Goal: Use online tool/utility: Use online tool/utility

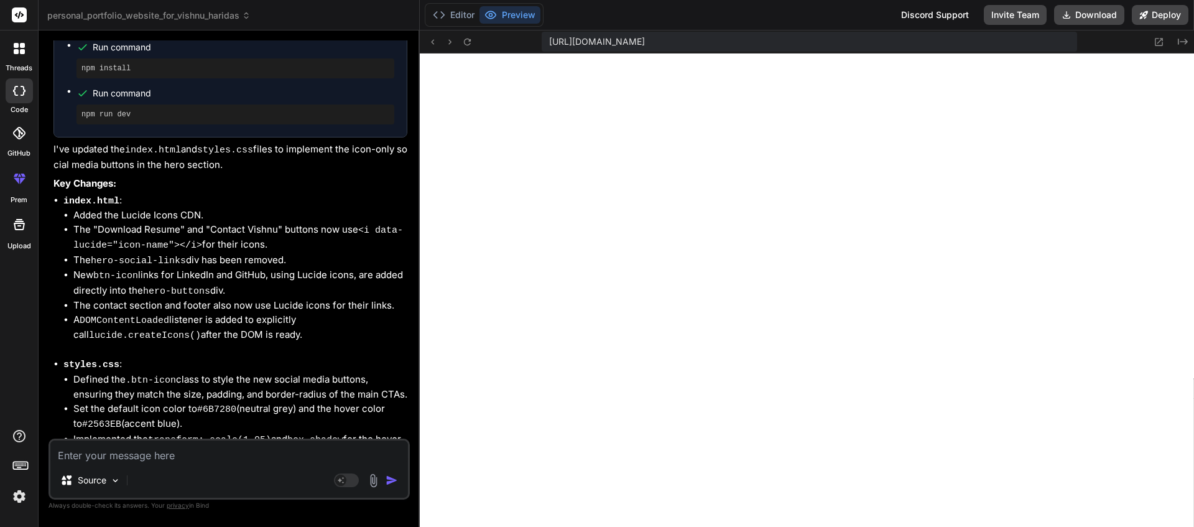
scroll to position [6144, 0]
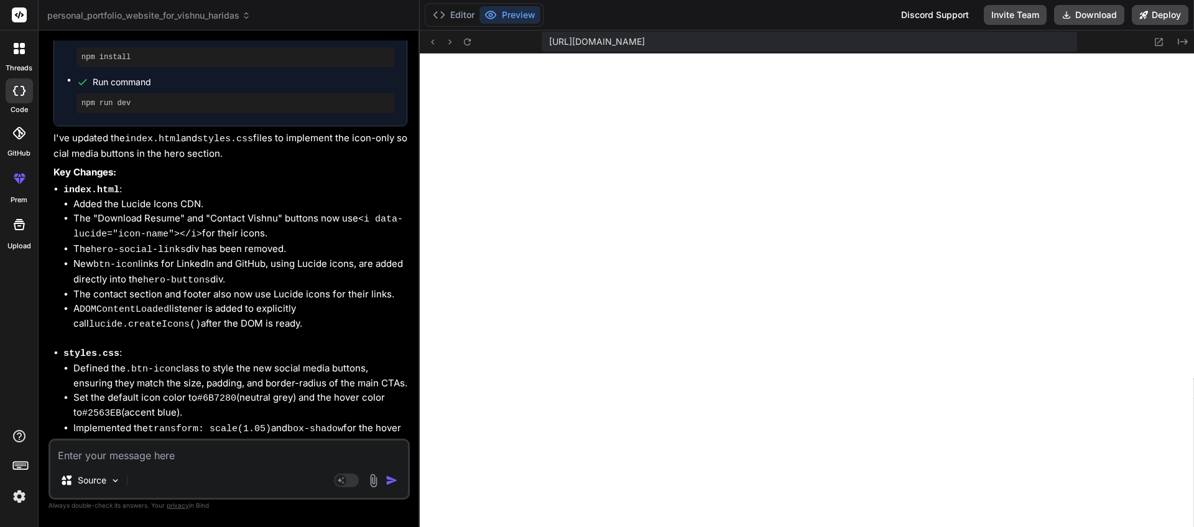
click at [207, 464] on div "Source Agent Mode. When this toggle is activated, AI automatically makes decisi…" at bounding box center [228, 468] width 361 height 61
click at [212, 457] on textarea at bounding box center [228, 451] width 357 height 22
type textarea "m"
type textarea "x"
type textarea "ma"
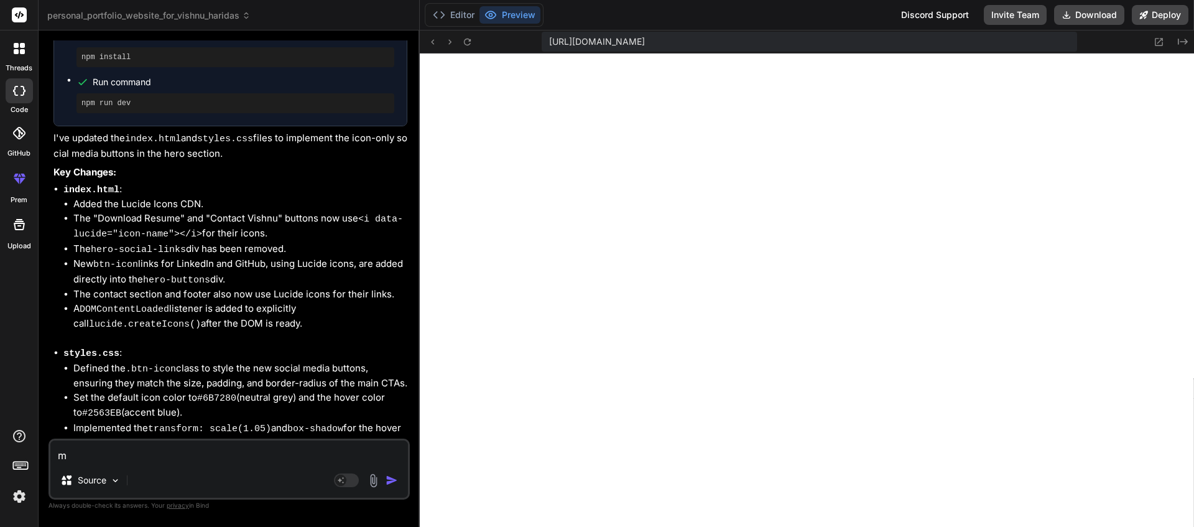
type textarea "x"
type textarea "mak"
type textarea "x"
type textarea "make"
type textarea "x"
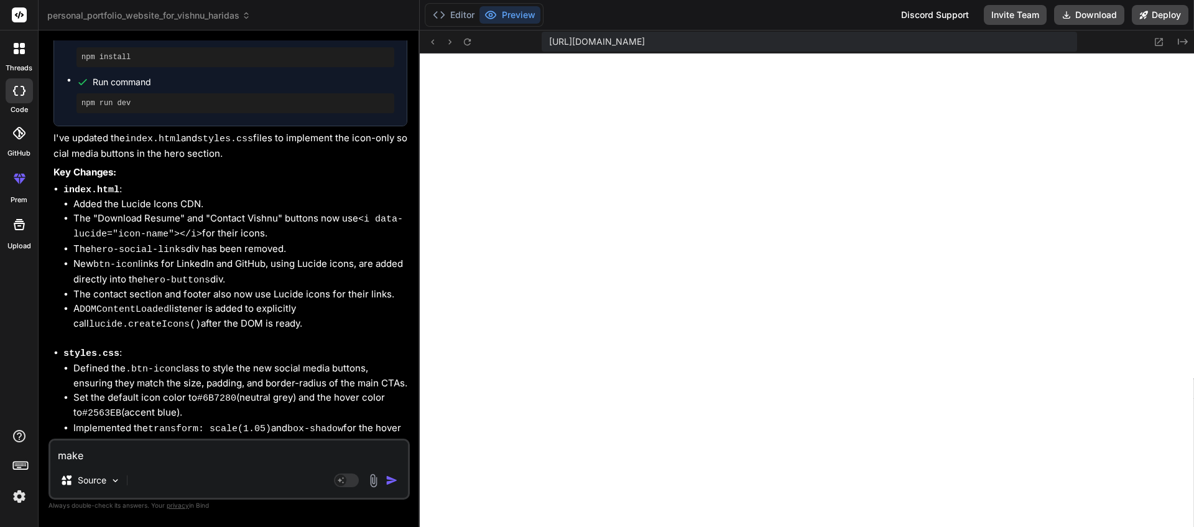
type textarea "make"
type textarea "x"
type textarea "make t"
type textarea "x"
type textarea "make th"
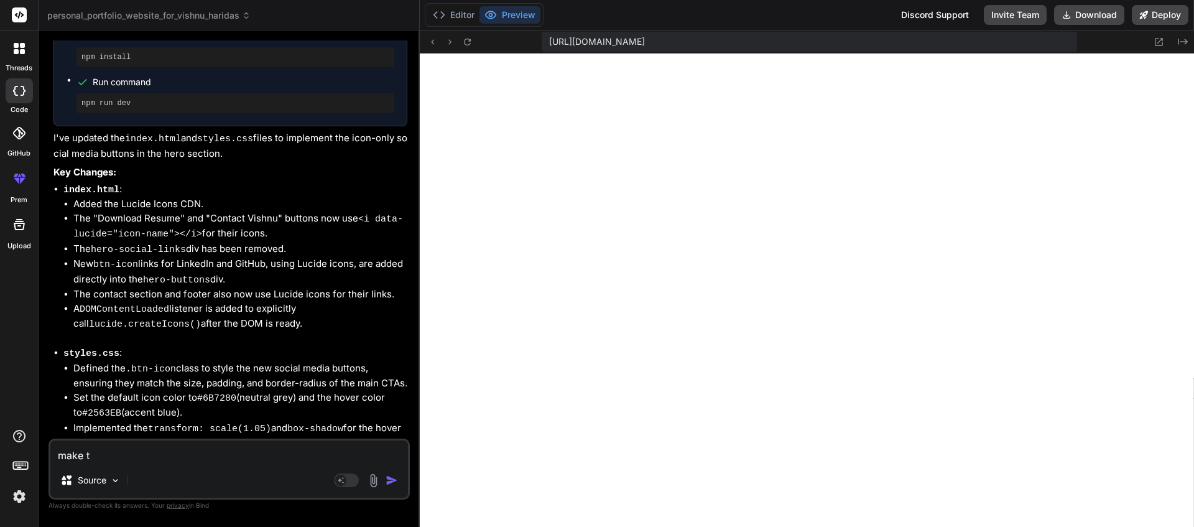
type textarea "x"
type textarea "make the"
type textarea "x"
type textarea "make the"
type textarea "x"
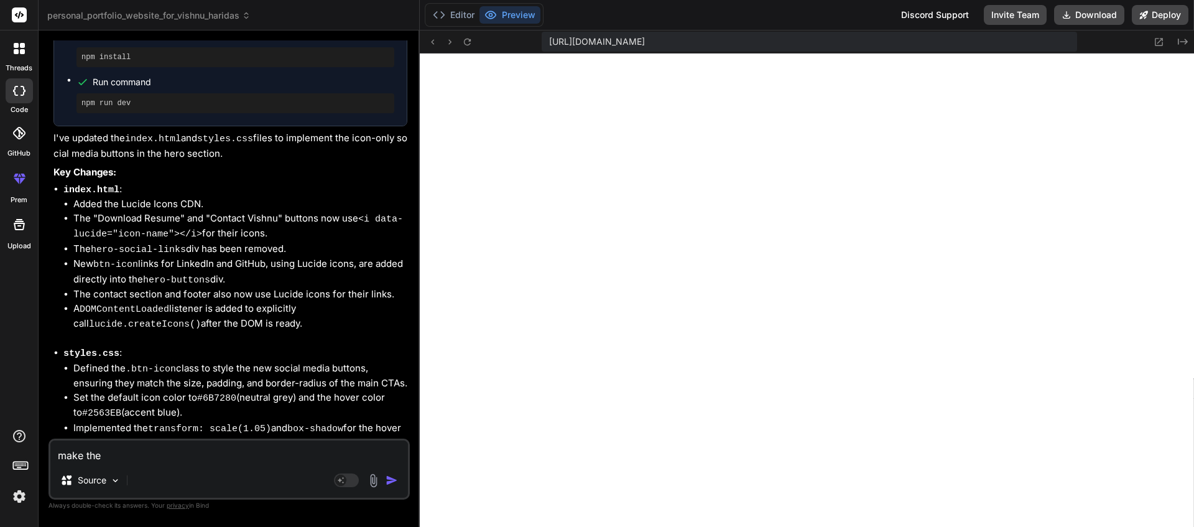
type textarea "make the i"
type textarea "x"
type textarea "make the ic"
type textarea "x"
type textarea "make the ico"
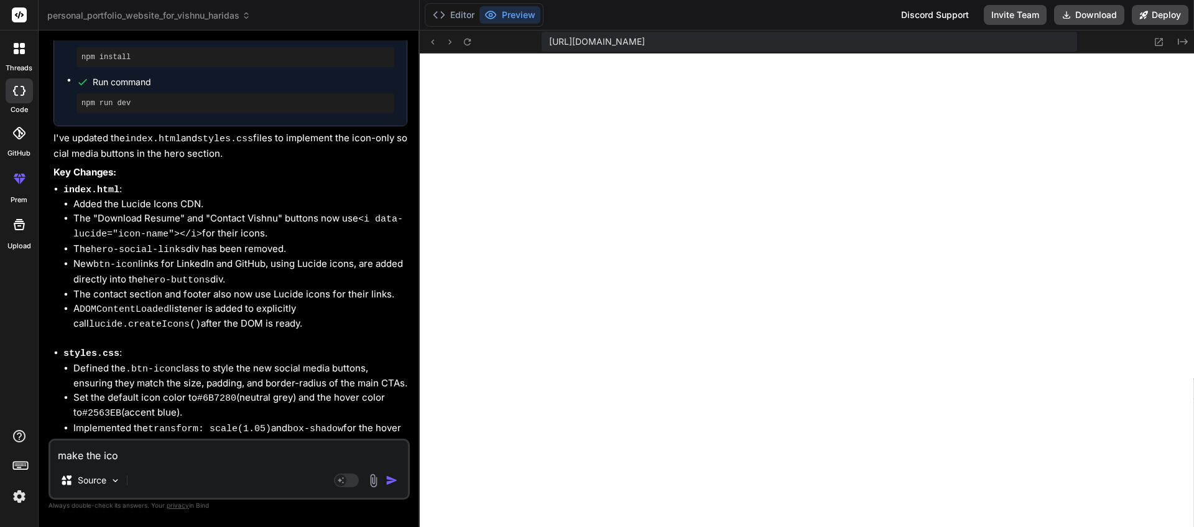
type textarea "x"
type textarea "make the icon"
type textarea "x"
type textarea "make the icons"
type textarea "x"
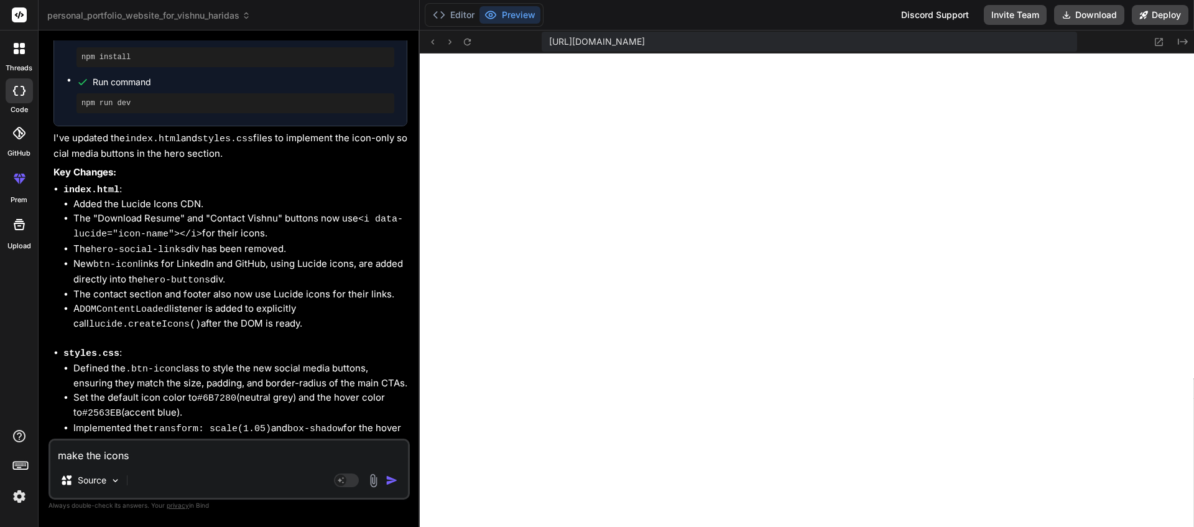
type textarea "make the icons"
type textarea "x"
type textarea "make the icons a"
type textarea "x"
type textarea "make the icons an"
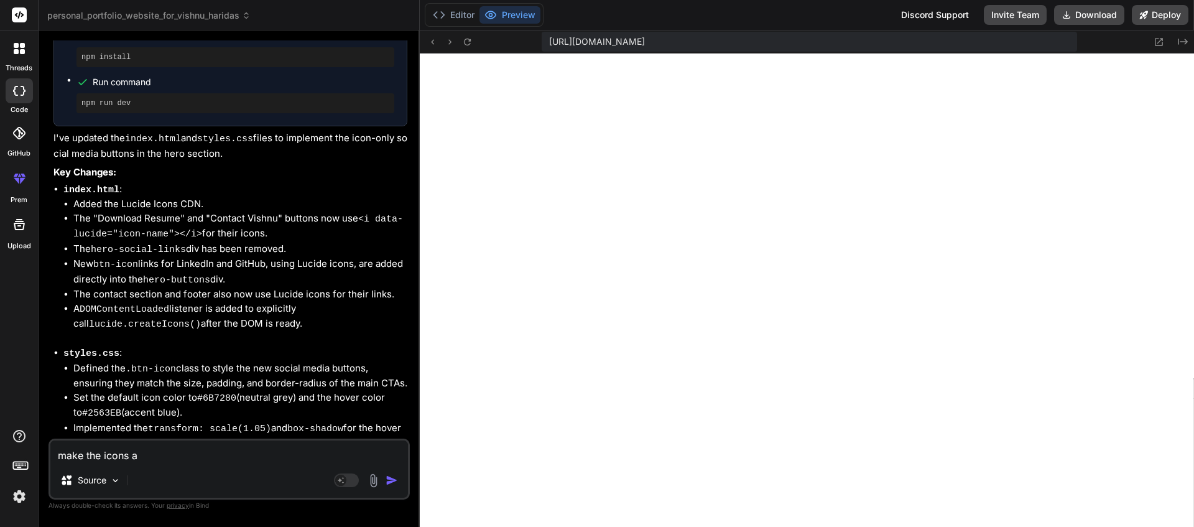
type textarea "x"
type textarea "make the icons and"
type textarea "x"
type textarea "make the icons and"
type textarea "x"
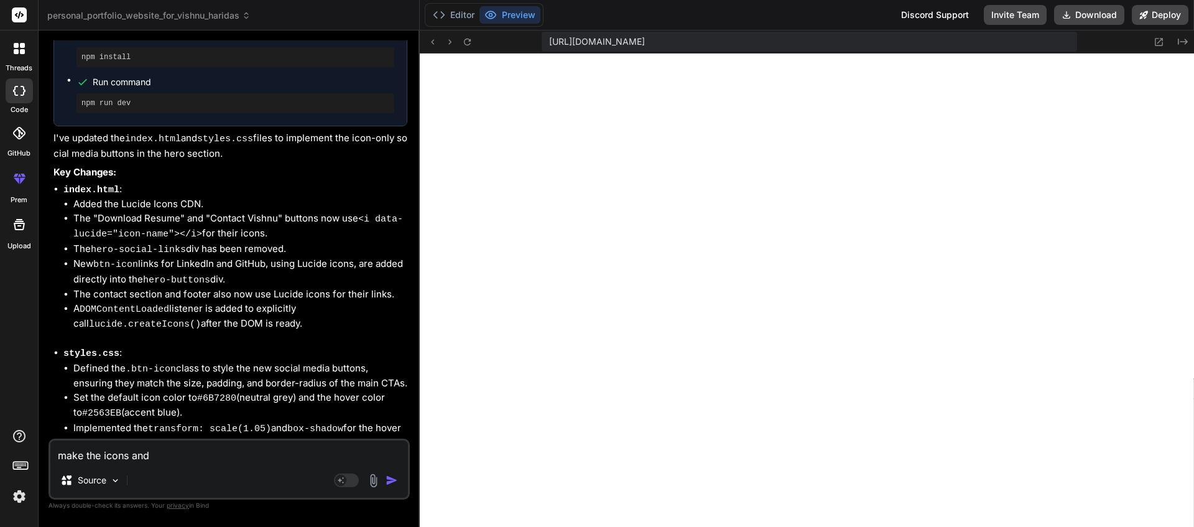
type textarea "make the icons and C"
type textarea "x"
type textarea "make the icons and CT"
type textarea "x"
type textarea "make the icons and CTA"
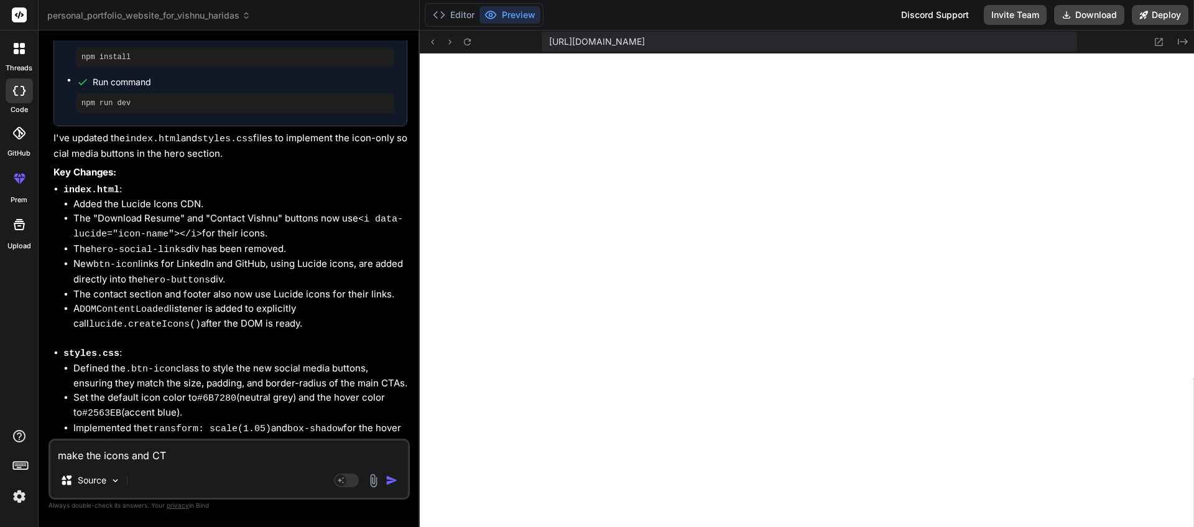
type textarea "x"
type textarea "make the icons and CTAs"
type textarea "x"
type textarea "make the icons and CTAs"
type textarea "x"
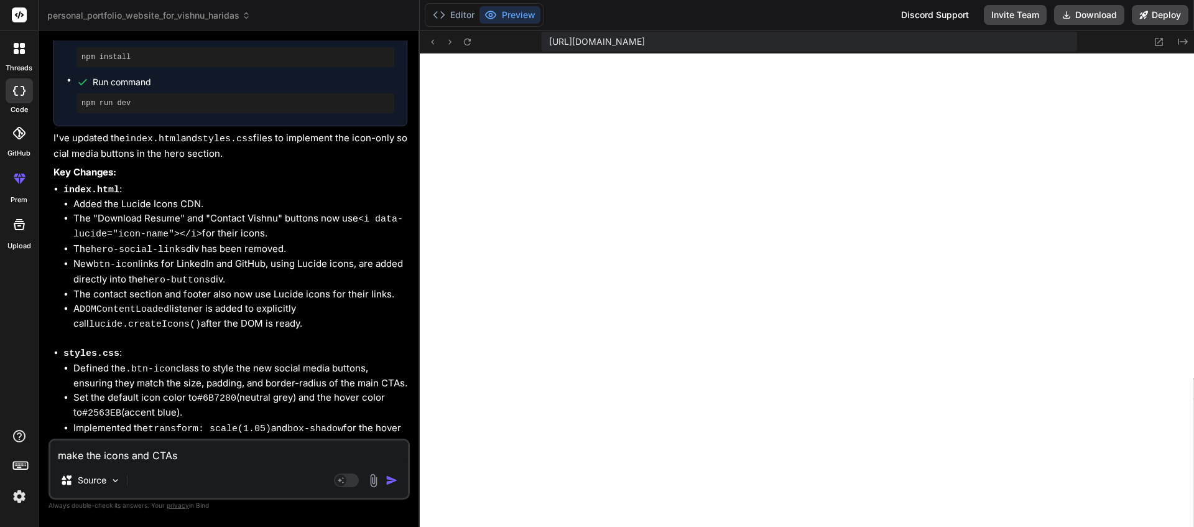
type textarea "make the icons and CTAs i"
type textarea "x"
type textarea "make the icons and CTAs in"
type textarea "x"
type textarea "make the icons and CTAs in"
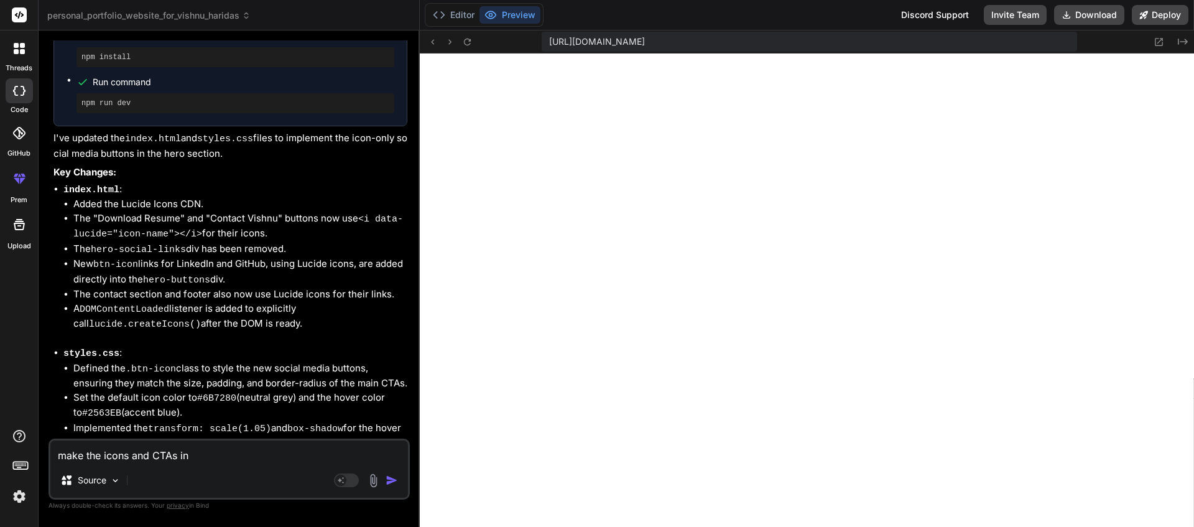
type textarea "x"
type textarea "make the icons and CTAs in a"
type textarea "x"
type textarea "make the icons and CTAs in a"
type textarea "x"
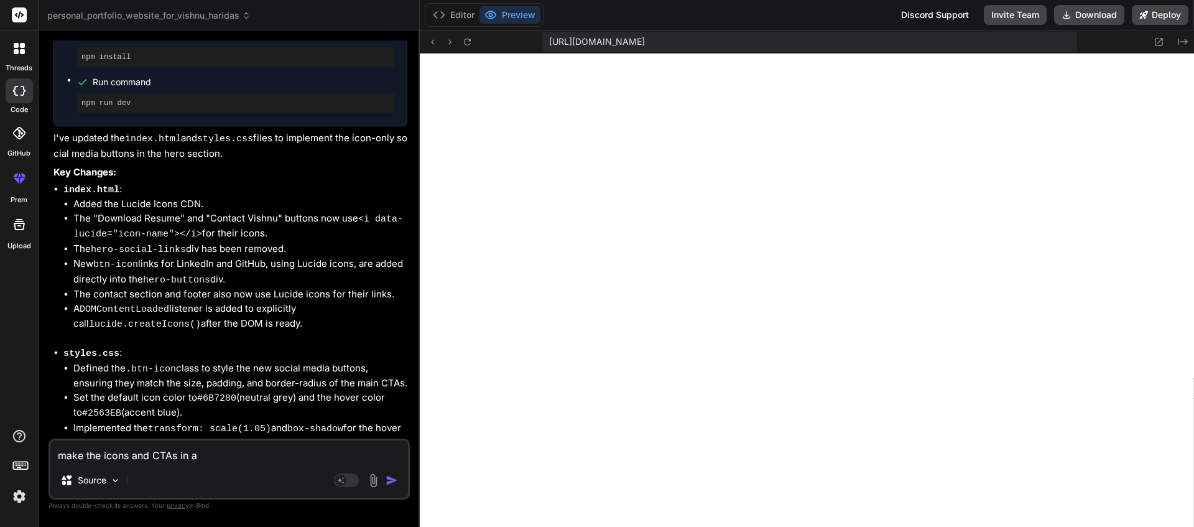
type textarea "make the icons and CTAs in a s"
type textarea "x"
type textarea "make the icons and CTAs in a si"
type textarea "x"
type textarea "make the icons and CTAs in a sin"
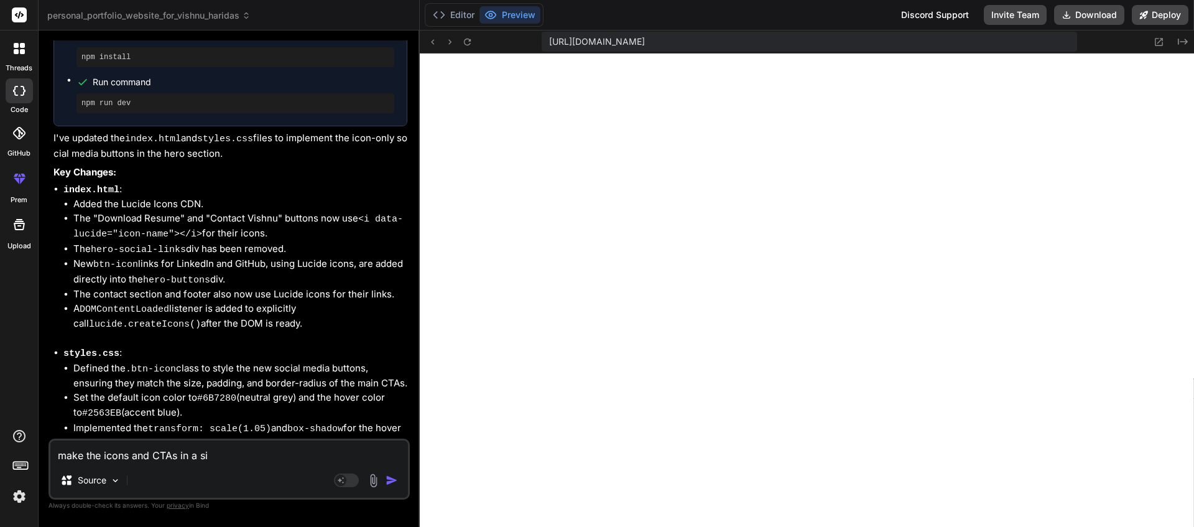
type textarea "x"
type textarea "make the icons and CTAs in a sing"
type textarea "x"
type textarea "make the icons and CTAs in a singl"
type textarea "x"
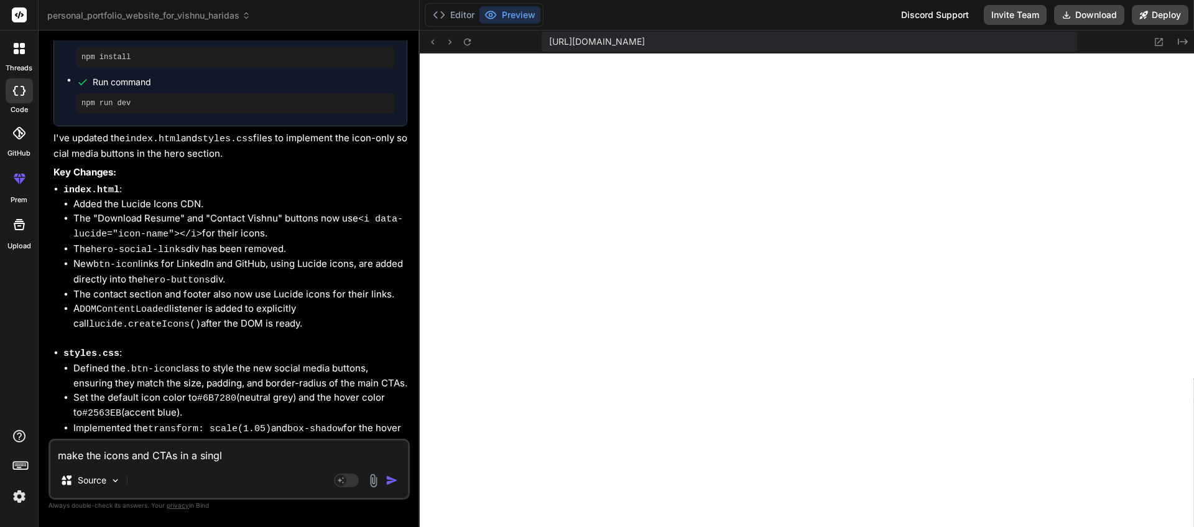
type textarea "make the icons and CTAs in a single"
type textarea "x"
type textarea "make the icons and CTAs in a single"
type textarea "x"
type textarea "make the icons and CTAs in a single r"
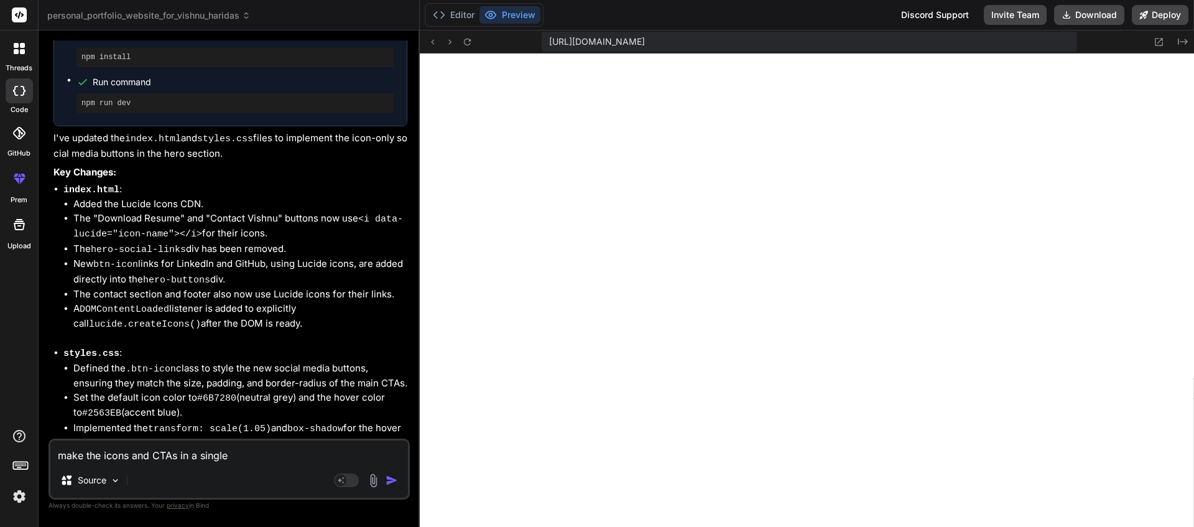
type textarea "x"
type textarea "make the icons and CTAs in a single ro"
type textarea "x"
type textarea "make the icons and CTAs in a single row"
type textarea "x"
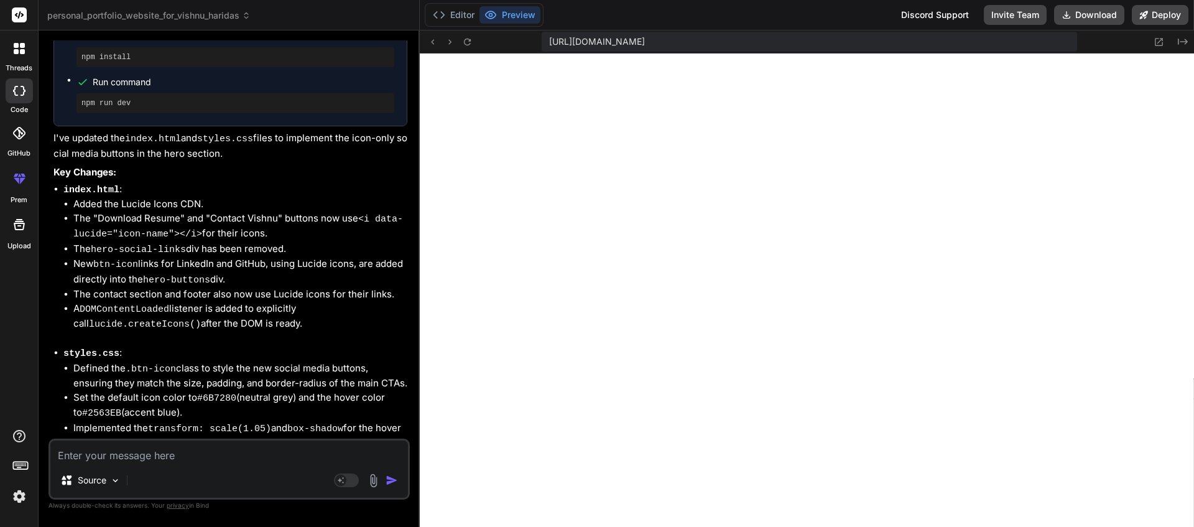
scroll to position [6273, 0]
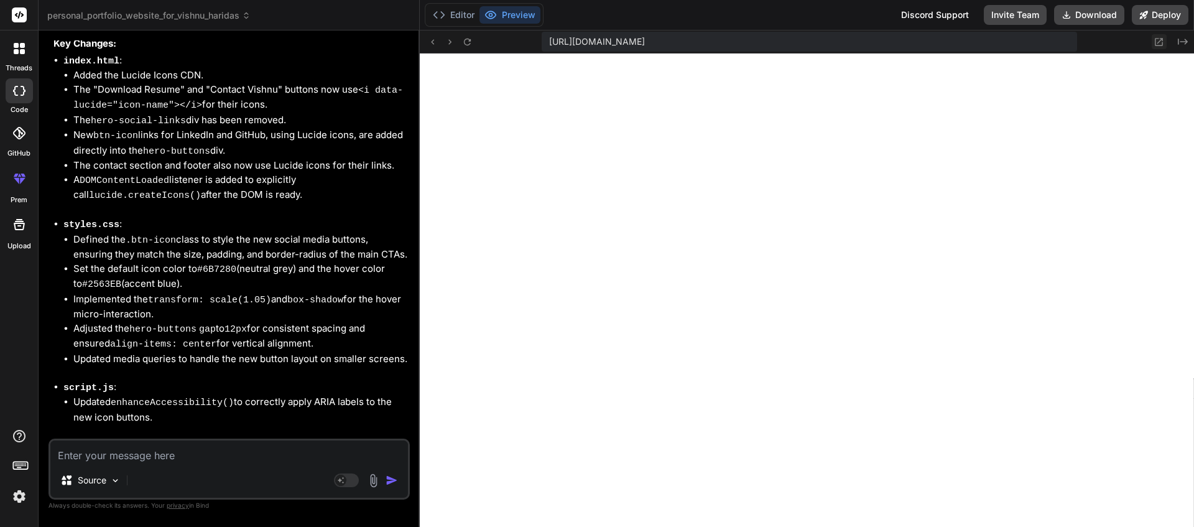
click at [1158, 48] on button at bounding box center [1158, 41] width 15 height 15
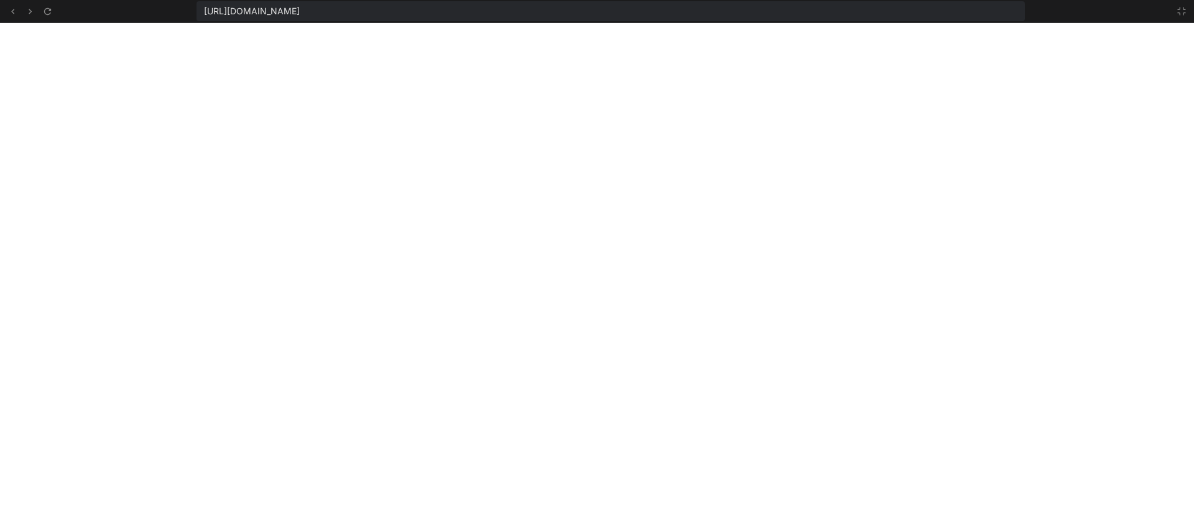
scroll to position [2232, 0]
click at [1178, 12] on icon at bounding box center [1181, 11] width 10 height 10
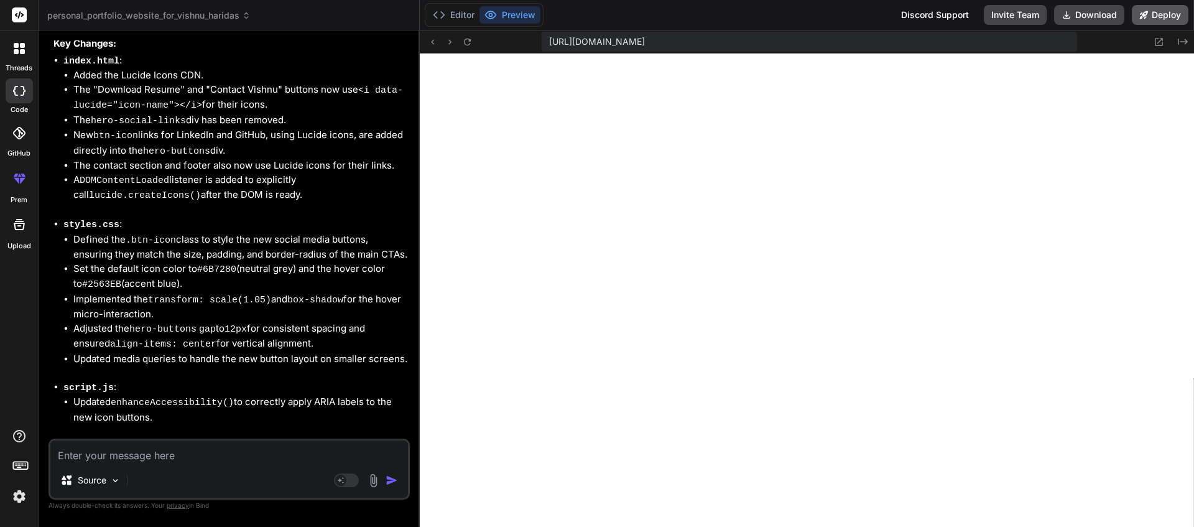
scroll to position [2303, 0]
type textarea "x"
type textarea "}); } // Initialize accessibility features when DOM is ready document.addEventL…"
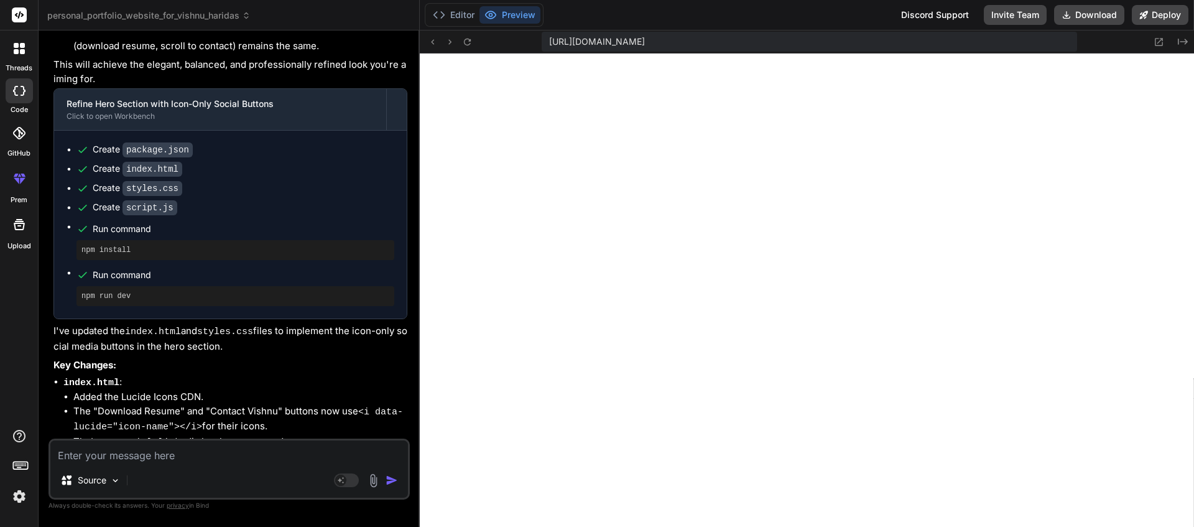
type textarea "x"
type textarea "} }); } // Initialize accessibility features when DOM is ready document.addEven…"
type textarea "x"
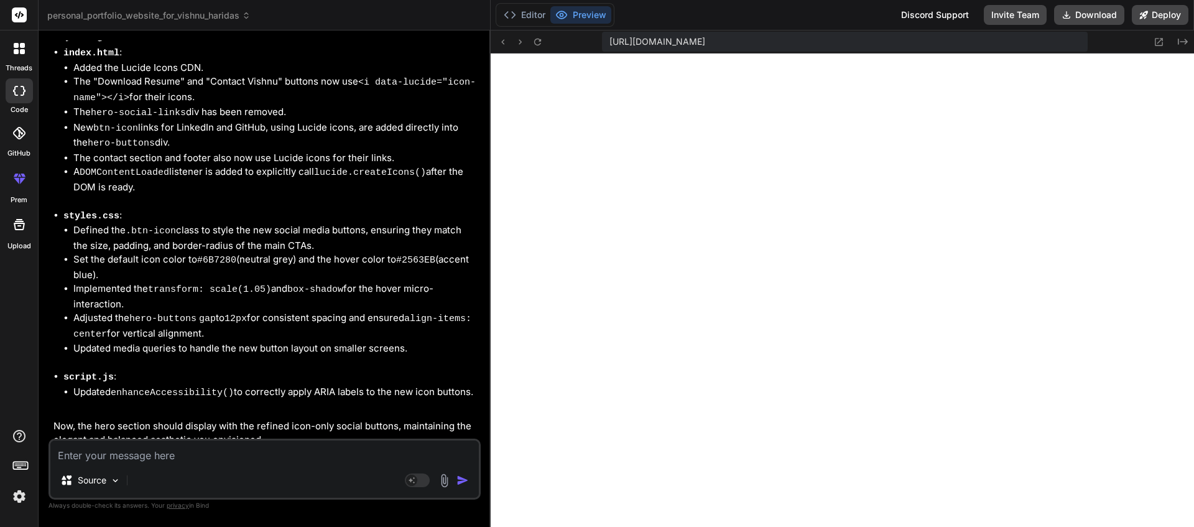
type textarea "querySelector('i')?.dataset.lucide || 'Action button'); } }); } // Initialize a…"
type textarea "x"
type textarea "button.setAttribute('aria-label', button.textContent.trim() || button.querySele…"
type textarea "x"
type textarea "if (!button.getAttribute('aria-label')) { button.setAttribute('aria-label', but…"
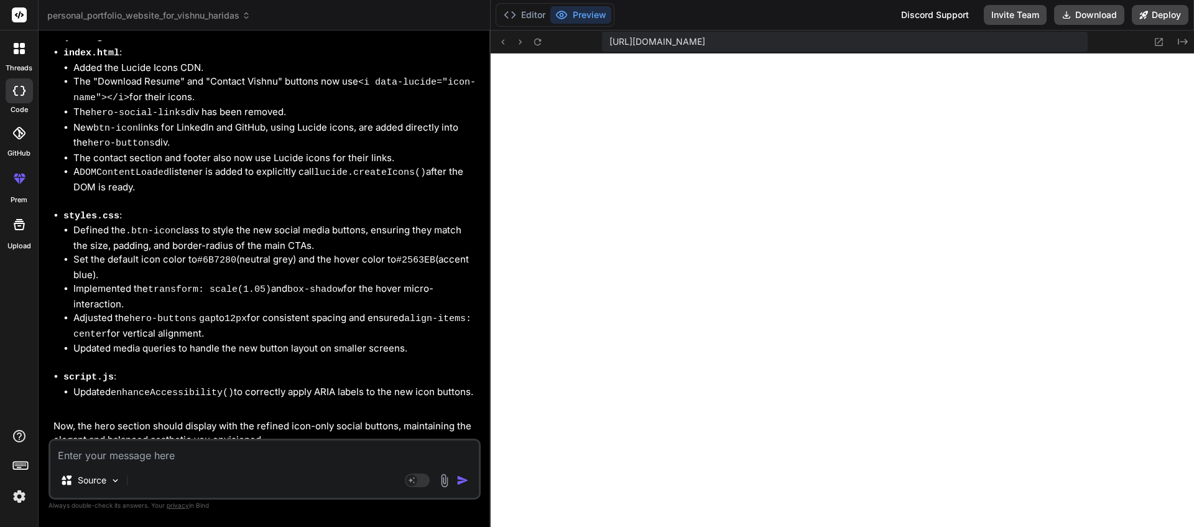
type textarea "x"
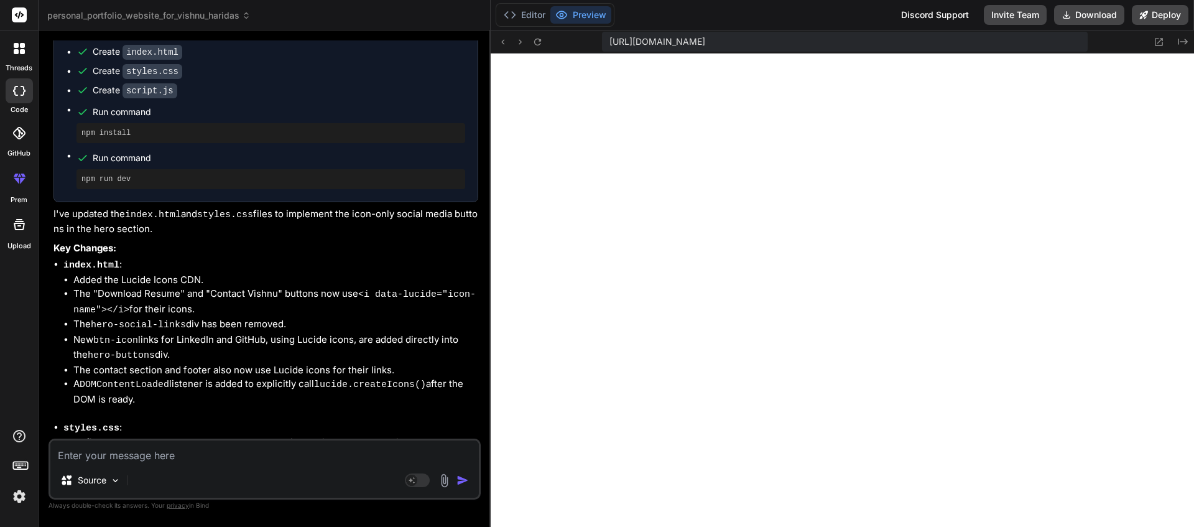
type textarea "x"
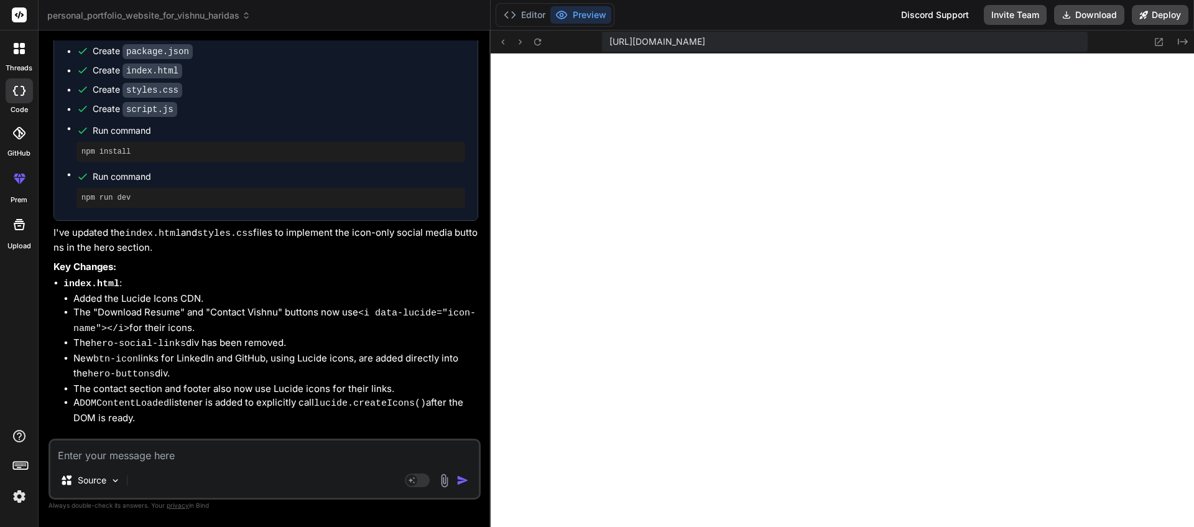
type textarea "document.addEventListener('DOMContentLoaded', enhanceAccessibility);"
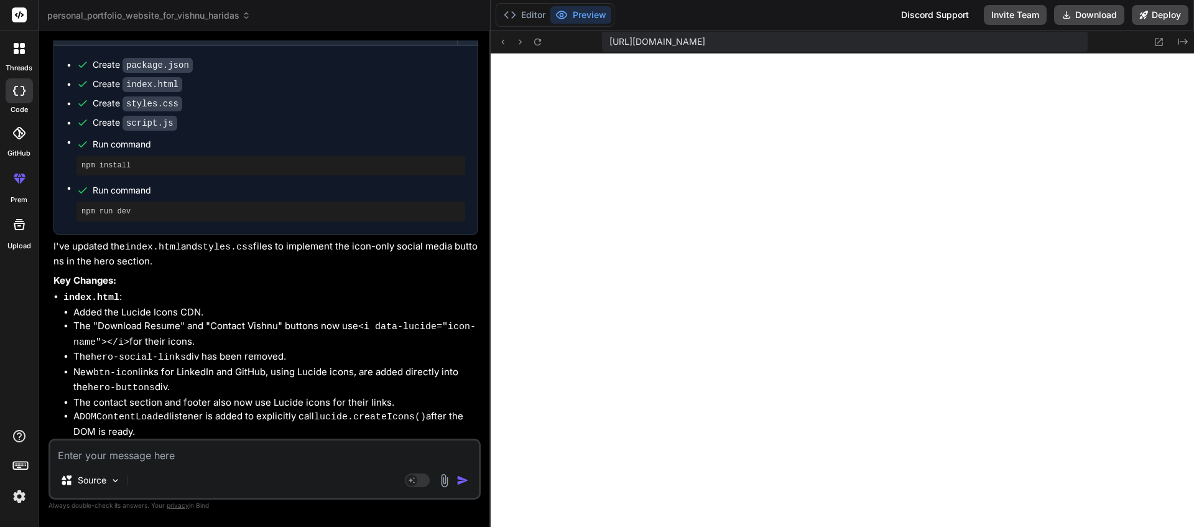
scroll to position [12, 0]
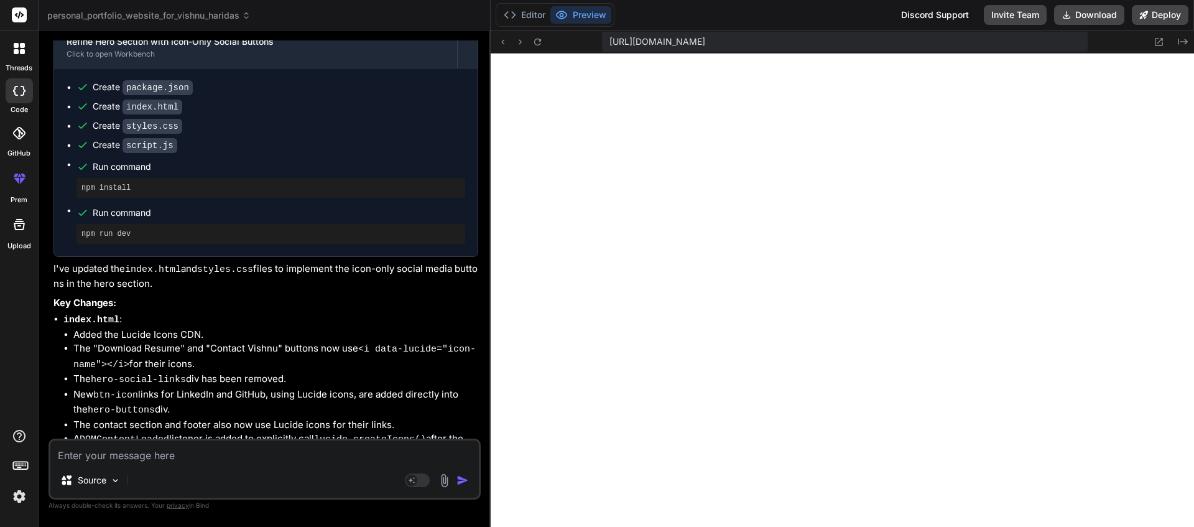
type textarea "x"
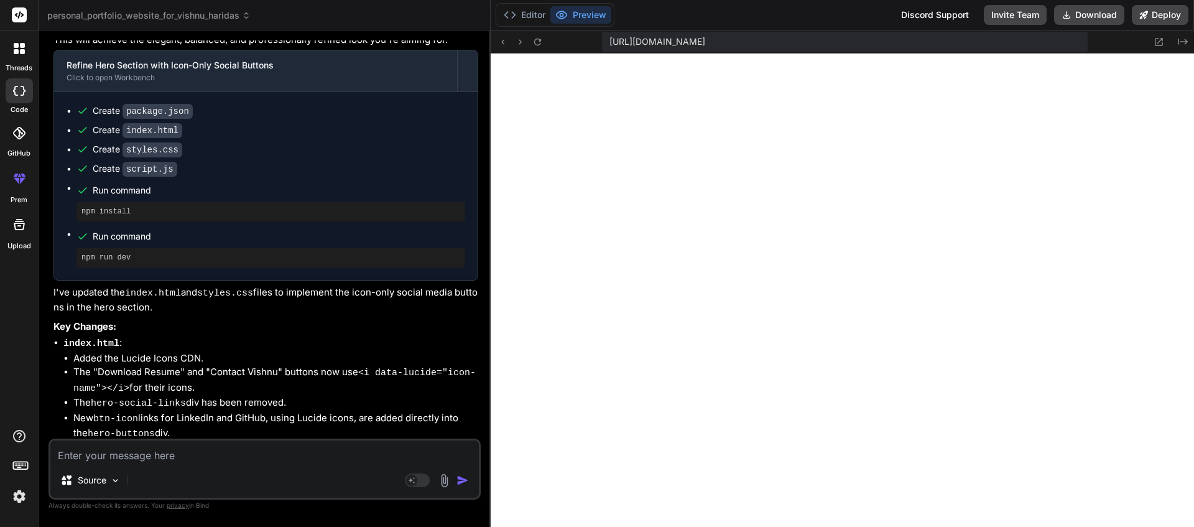
type textarea "// Initialize accessibility features when DOM is ready document.addEventListene…"
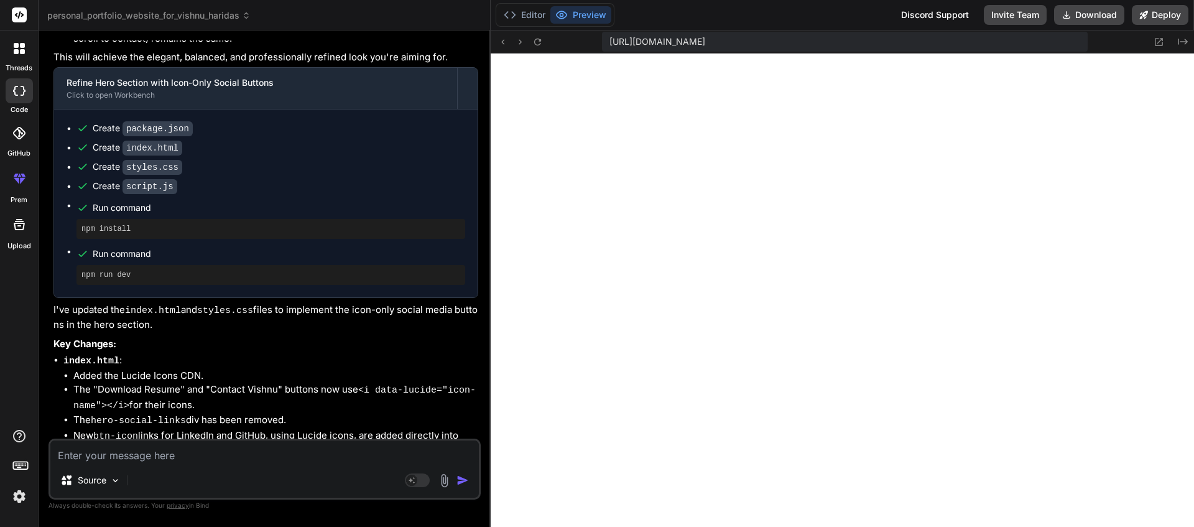
type textarea "x"
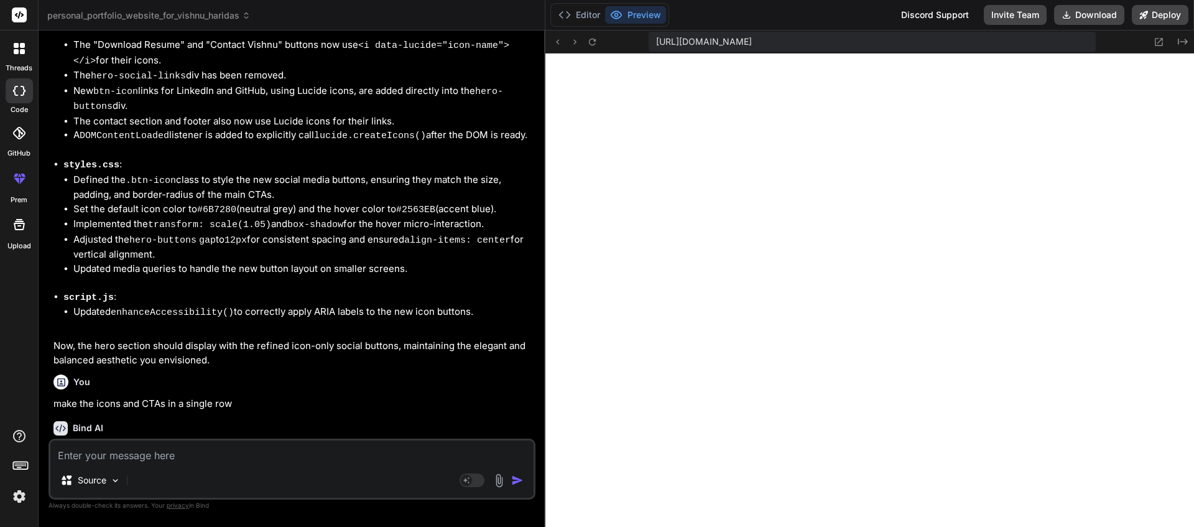
type textarea "} // Initialize accessibility features when DOM is ready document.addEventListe…"
type textarea "x"
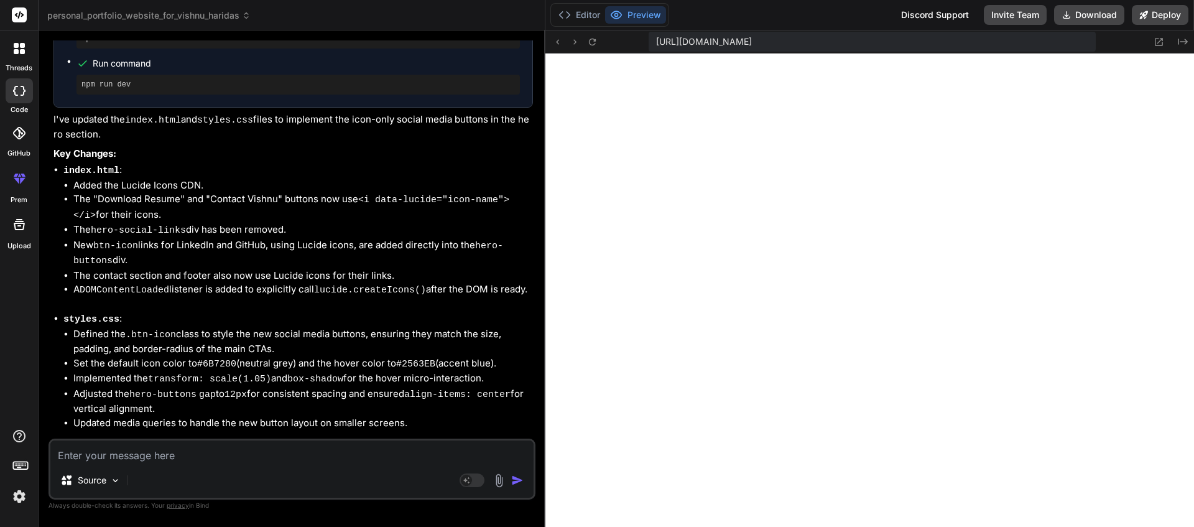
type textarea "} }); } // Initialize accessibility features when DOM is ready document.addEven…"
type textarea "x"
type textarea "button.querySelector('i')?.dataset.lucide || 'Action button'); } }); } // Initi…"
type textarea "x"
type textarea "if (!button.getAttribute('aria-label')) { button.setAttribute('aria-label', but…"
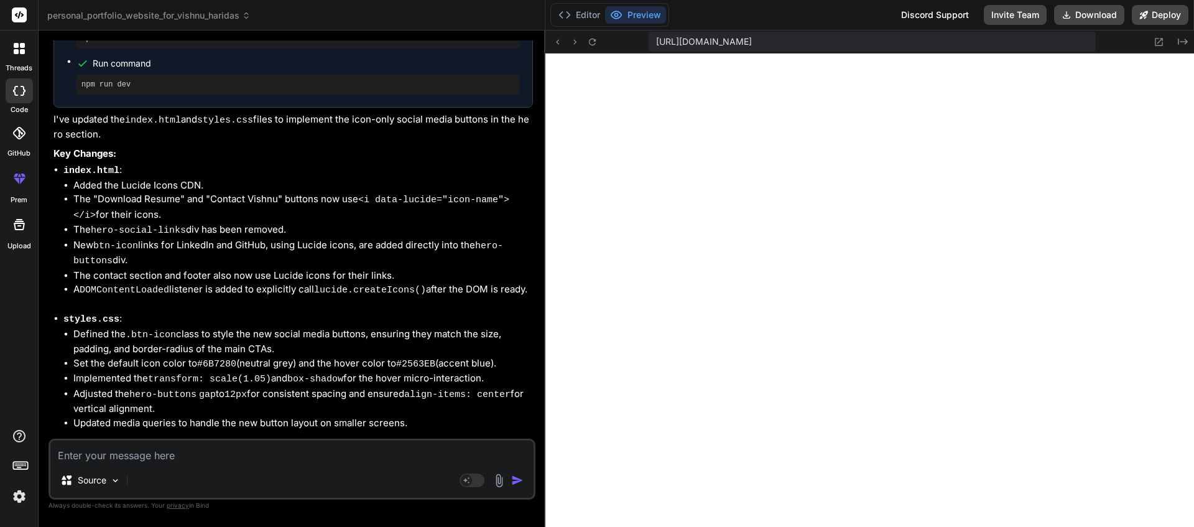
type textarea "x"
type textarea "// Initialize accessibility features when DOM is ready document.addEventListene…"
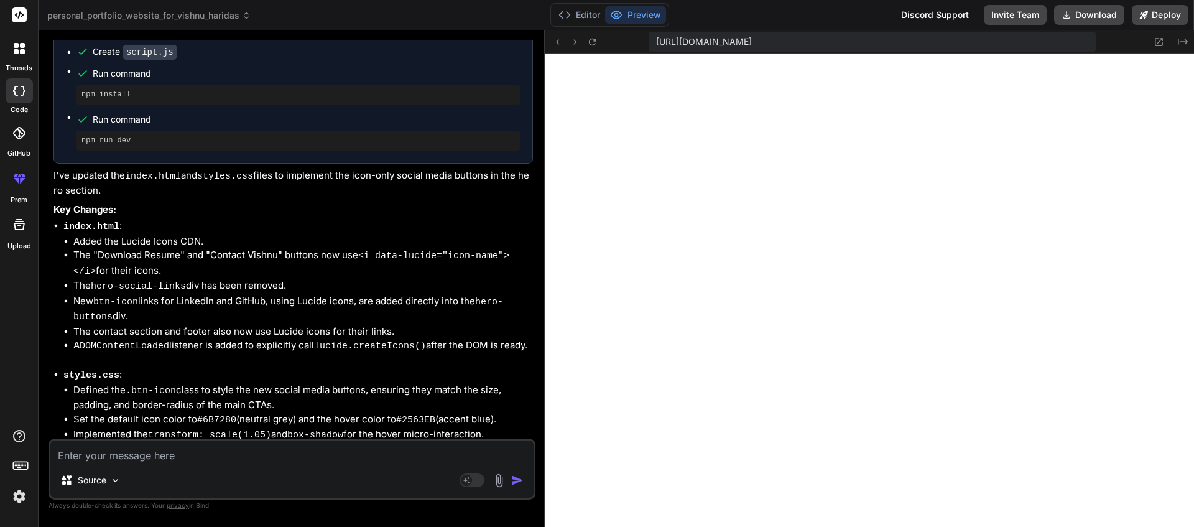
type textarea "x"
type textarea "}); } // Initialize accessibility features when DOM is ready document.addEventL…"
type textarea "x"
type textarea "button.setAttribute('aria-label', button.textContent.trim() || button.querySele…"
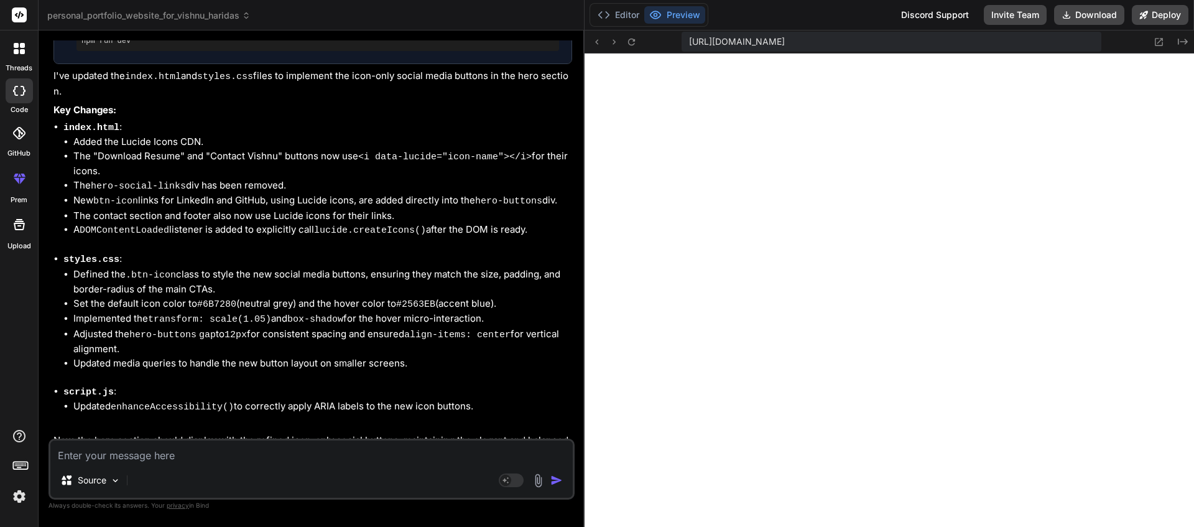
type textarea "x"
type textarea "// Initialize accessibility features when DOM is ready document.addEventListene…"
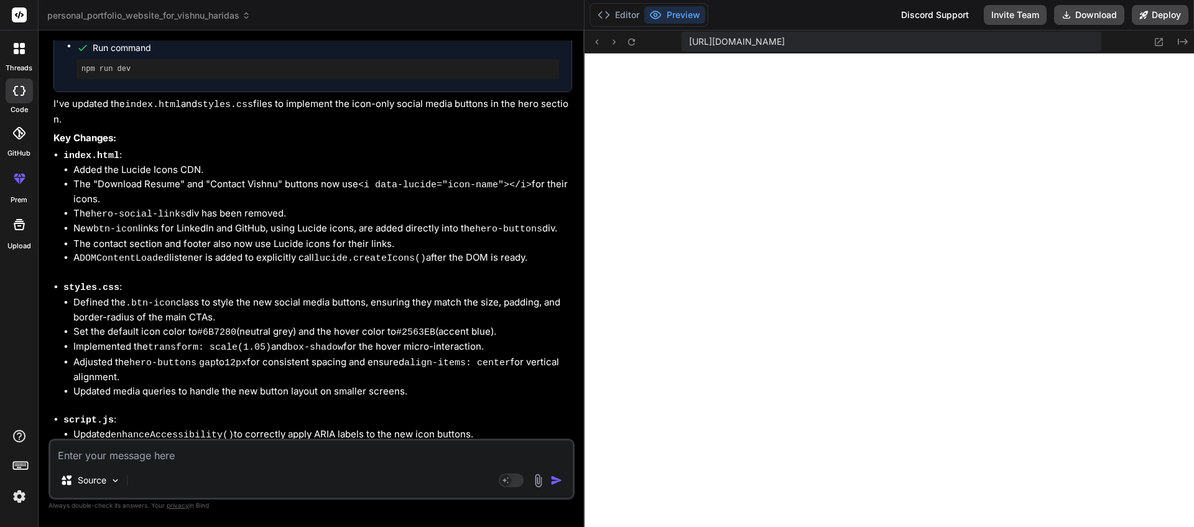
type textarea "x"
type textarea "// Initialize accessibility features when DOM is ready document.addEventListene…"
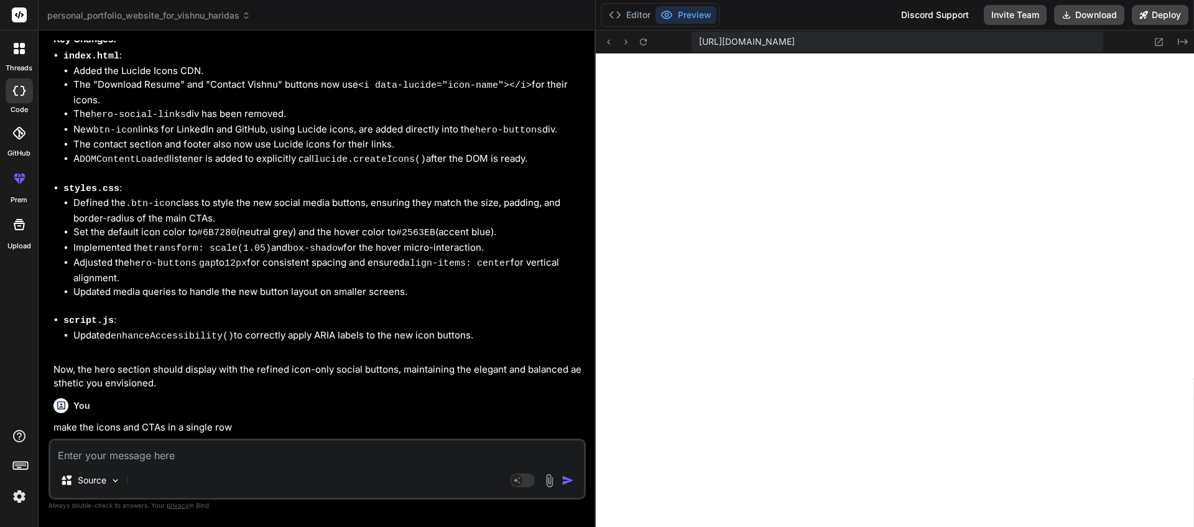
type textarea "x"
type textarea "}); } // Initialize accessibility features when DOM is ready document.addEventL…"
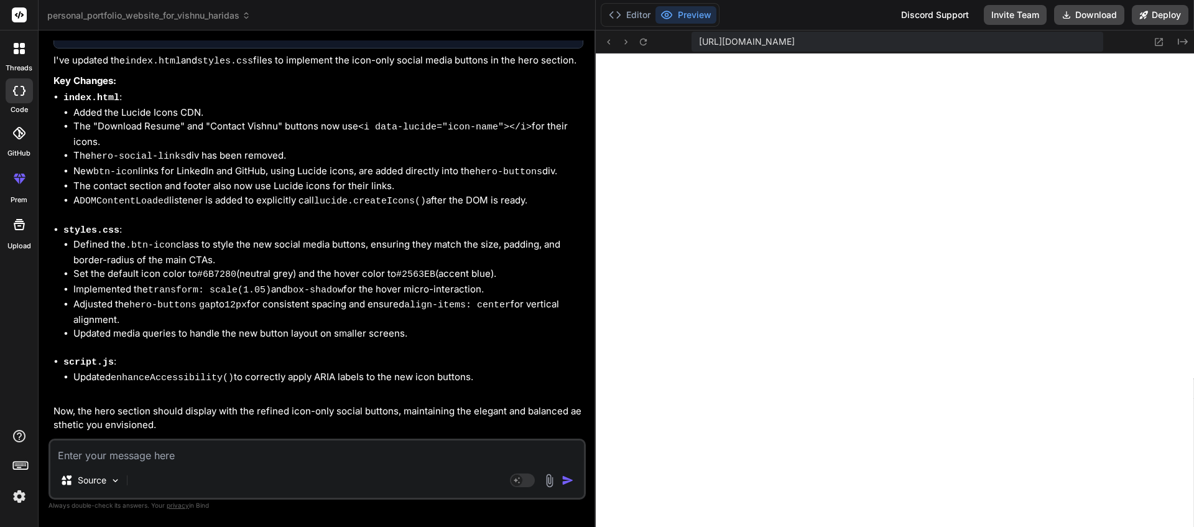
type textarea "x"
type textarea "enhanceAccessibility);"
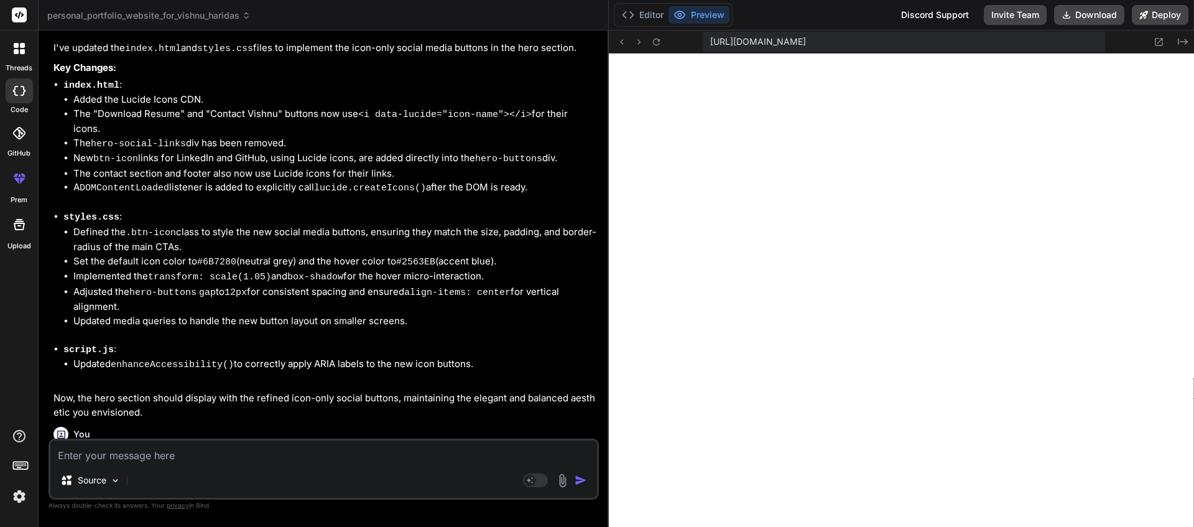
type textarea "x"
type textarea "}); } // Initialize accessibility features when DOM is ready document.addEventL…"
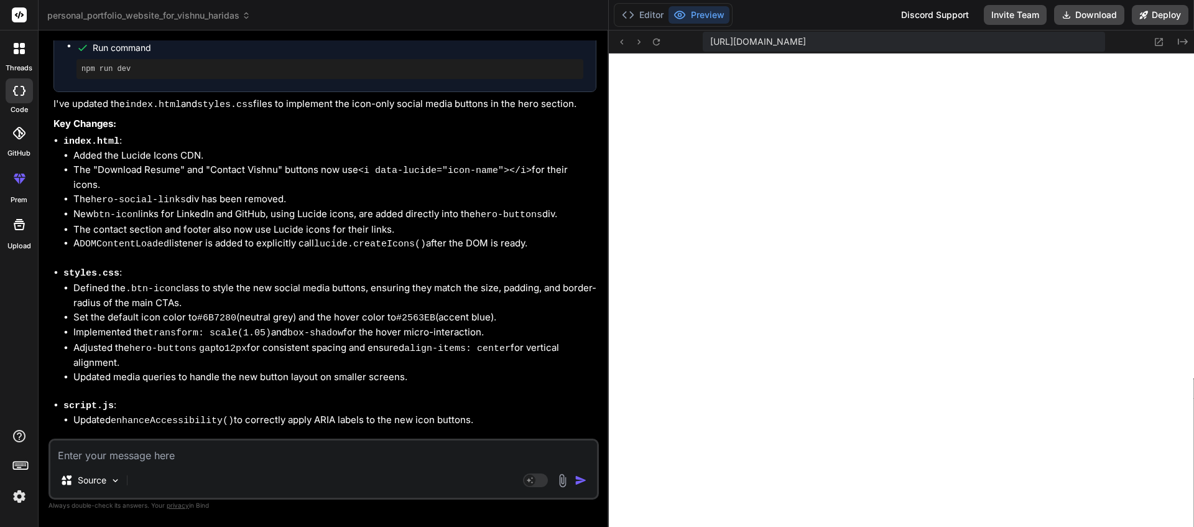
type textarea "x"
type textarea "() || button.querySelector('i')?.dataset.lucide || 'Action button'); } }); } //…"
type textarea "x"
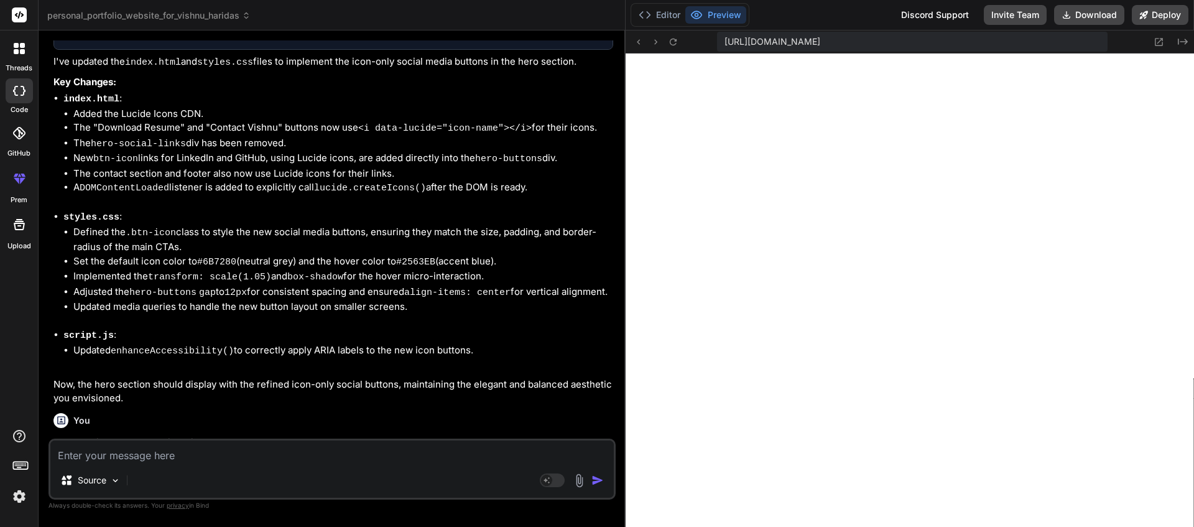
type textarea "// Initialize accessibility features when DOM is ready document.addEventListene…"
type textarea "x"
type textarea "} // Initialize accessibility features when DOM is ready document.addEventListe…"
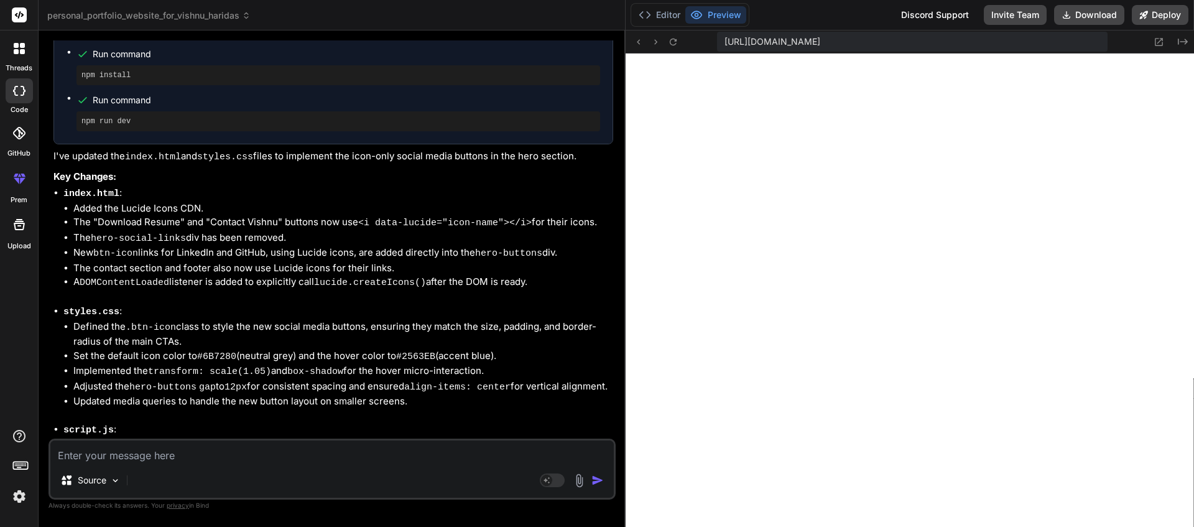
type textarea "x"
type textarea "'Action button'); } }); } // Initialize accessibility features when DOM is read…"
type textarea "x"
type textarea "// Initialize accessibility features when DOM is ready document.addEventListene…"
type textarea "x"
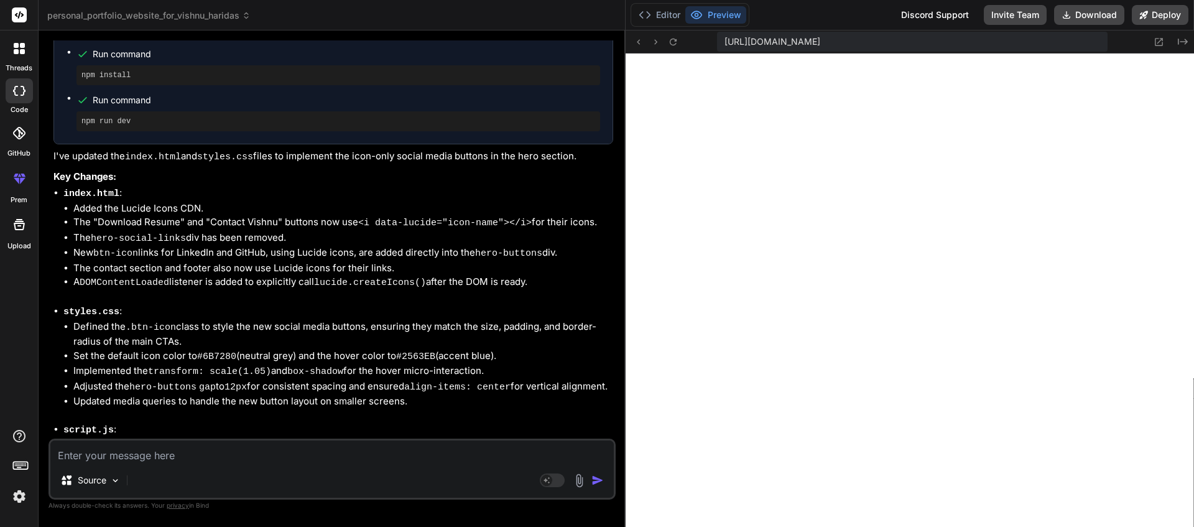
type textarea "lucide || 'Action button'); } }); } // Initialize accessibility features when D…"
type textarea "x"
type textarea "} // Initialize accessibility features when DOM is ready document.addEventListe…"
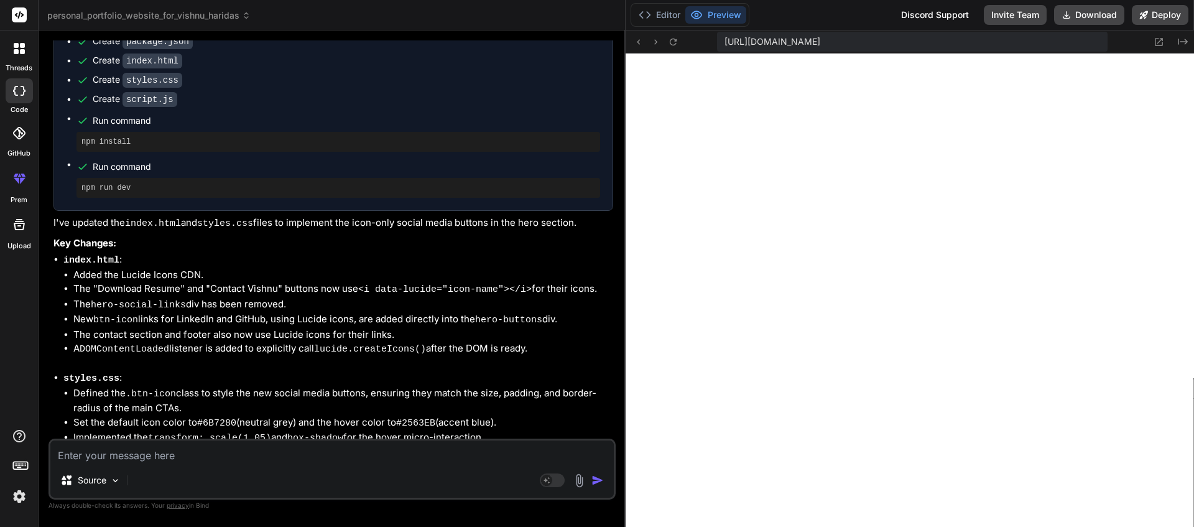
type textarea "x"
type textarea "} }); } // Initialize accessibility features when DOM is ready document.addEven…"
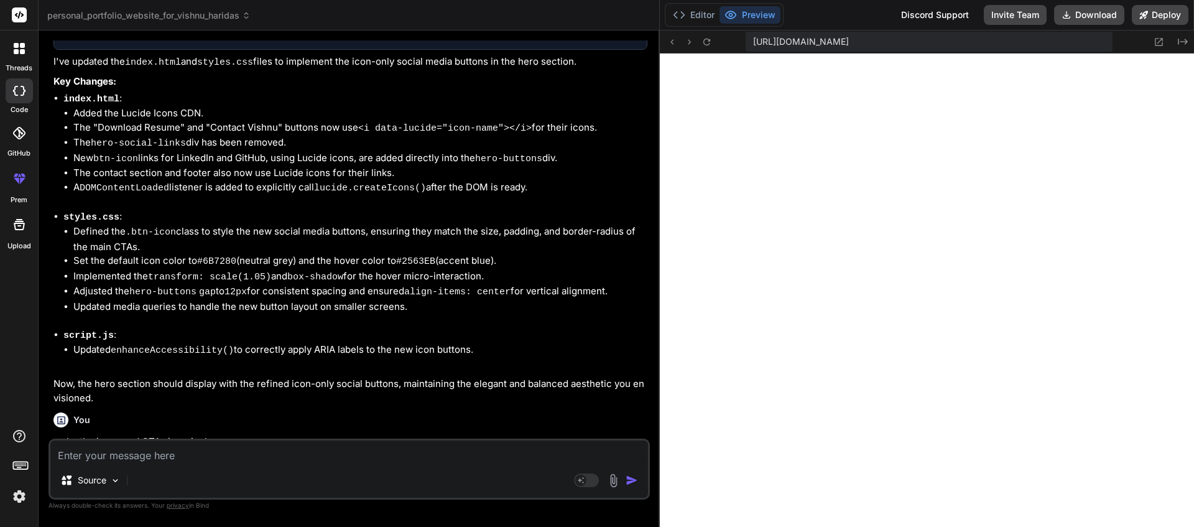
type textarea "x"
type textarea "document.addEventListener('DOMContentLoaded', enhanceAccessibility);"
type textarea "x"
type textarea "dataset.lucide || 'Action button'); } }); } // Initialize accessibility feature…"
type textarea "x"
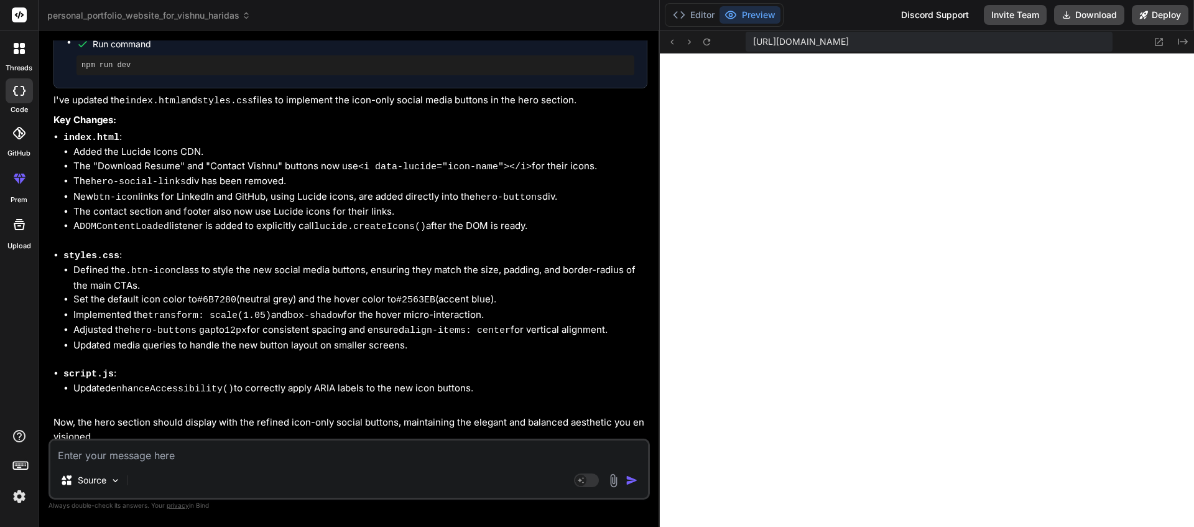
type textarea "// Initialize accessibility features when DOM is ready document.addEventListene…"
type textarea "x"
type textarea "} }); } // Initialize accessibility features when DOM is ready document.addEven…"
type textarea "x"
type textarea "ready document.addEventListener('DOMContentLoaded', enhanceAccessibility);"
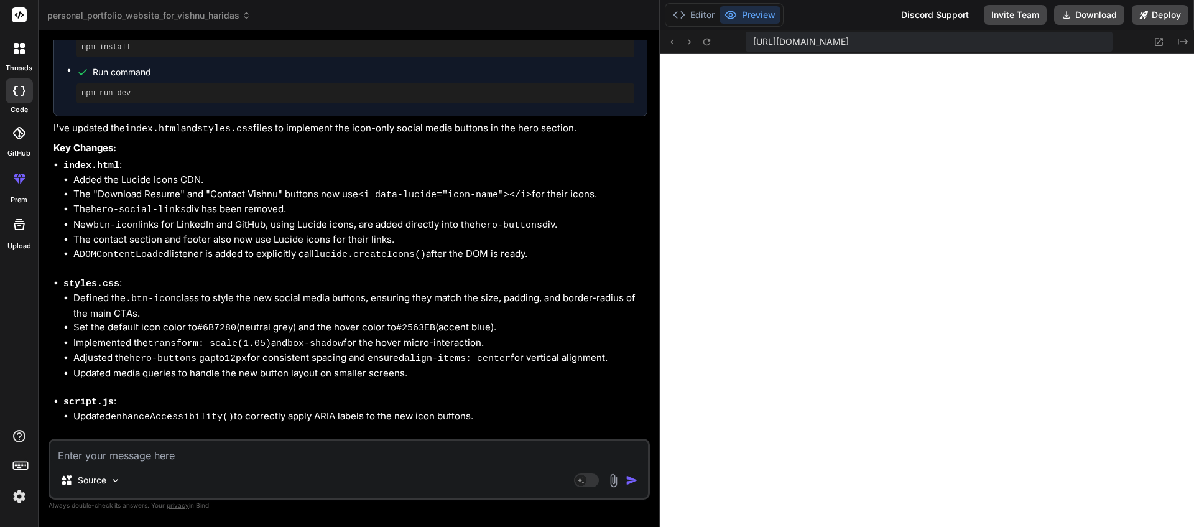
type textarea "x"
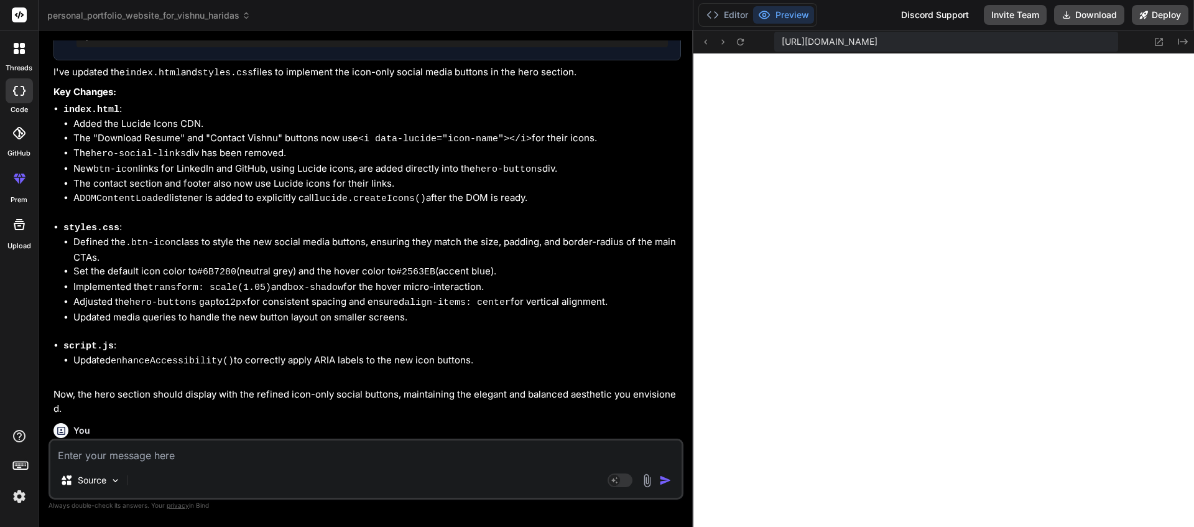
type textarea "}); } // Initialize accessibility features when DOM is ready document.addEventL…"
type textarea "x"
type textarea "// Initialize accessibility features when DOM is ready document.addEventListene…"
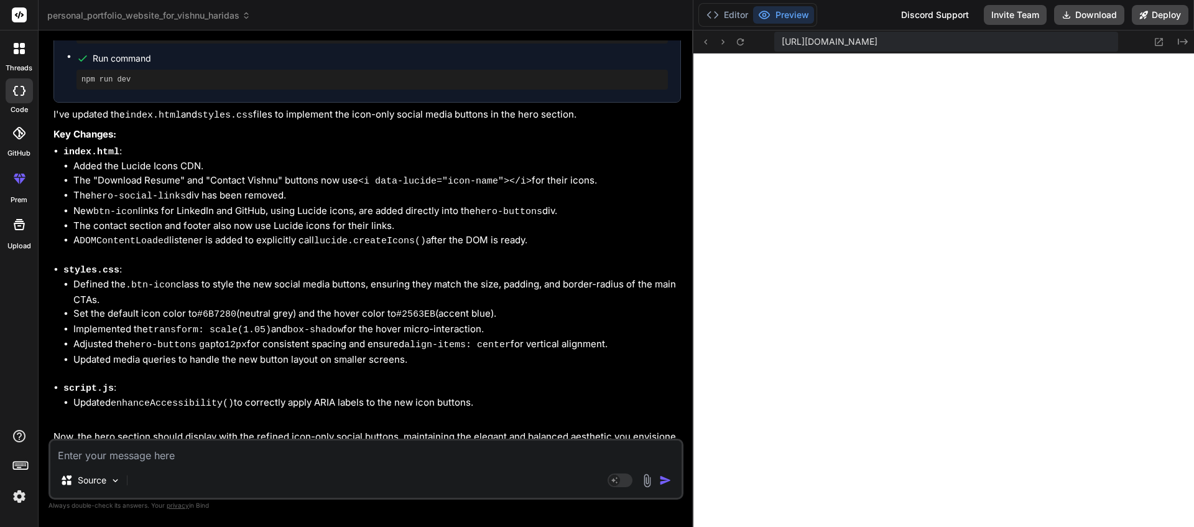
type textarea "x"
type textarea "// Initialize accessibility features when DOM is ready document.addEventListene…"
type textarea "x"
type textarea "enhanceAccessibility);"
type textarea "x"
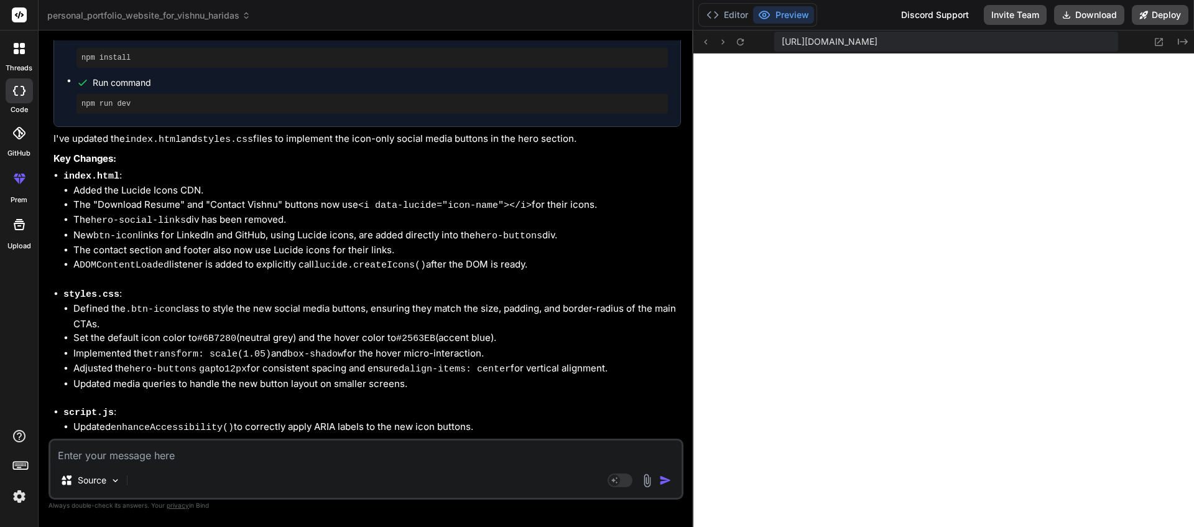
type textarea "('i')?.dataset.lucide || 'Action button'); } }); } // Initialize accessibility …"
type textarea "x"
type textarea "}); } // Initialize accessibility features when DOM is ready document.addEventL…"
type textarea "x"
type textarea "document.addEventListener('DOMContentLoaded', enhanceAccessibility);"
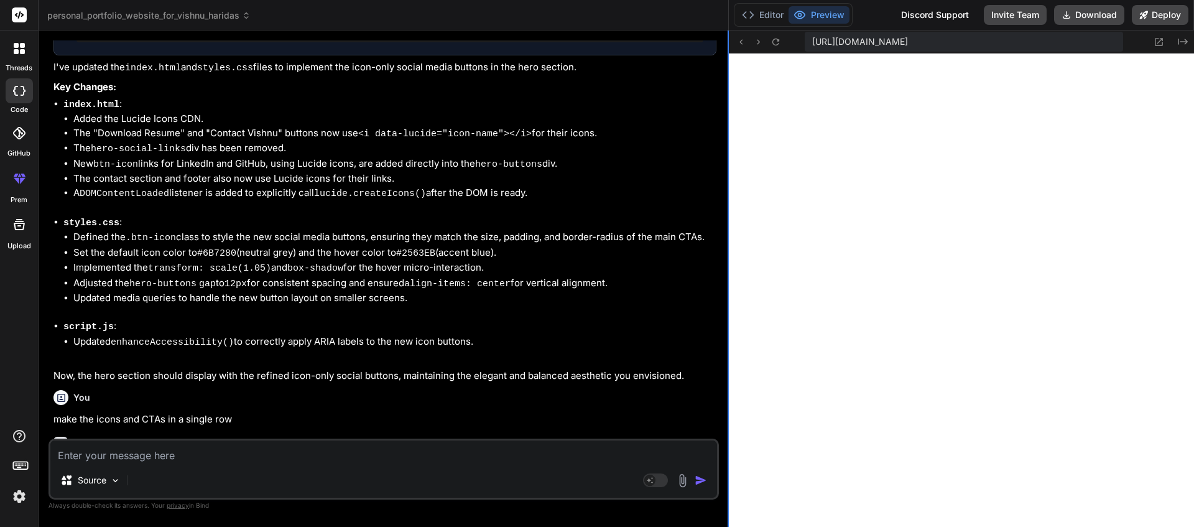
scroll to position [4643, 0]
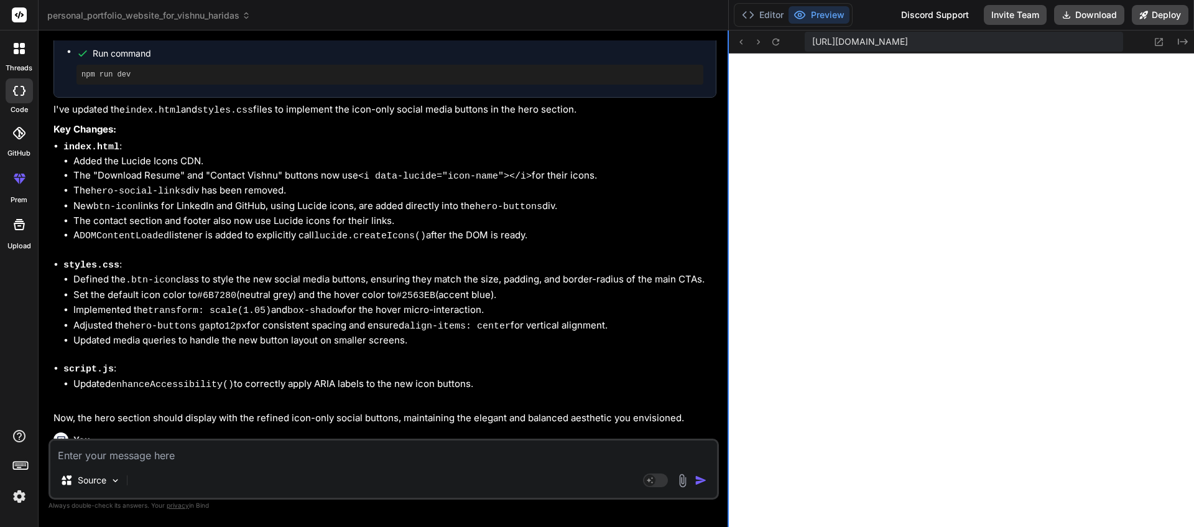
type textarea "x"
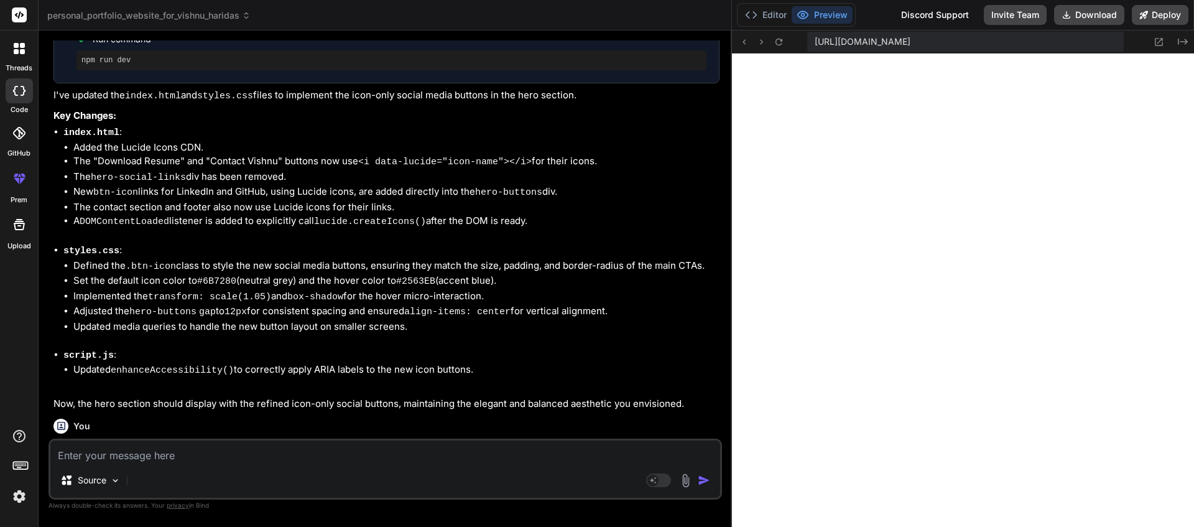
type textarea "}); } // Initialize accessibility features when DOM is ready document.addEventL…"
type textarea "x"
type textarea "// Initialize accessibility features when DOM is ready document.addEventListene…"
type textarea "x"
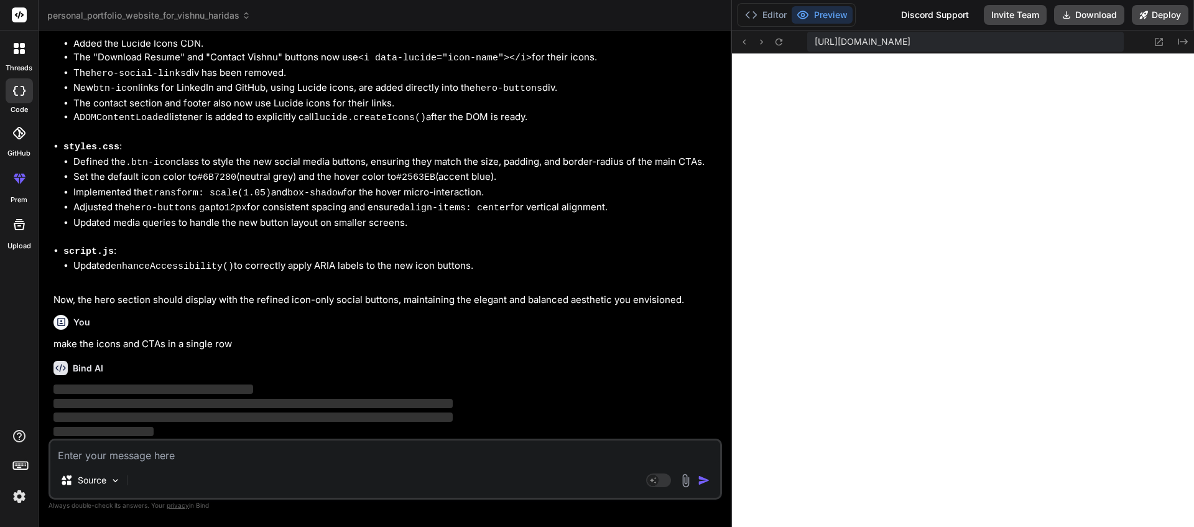
type textarea "dataset.lucide || 'Action button'); } }); } // Initialize accessibility feature…"
type textarea "x"
type textarea "document.addEventListener('DOMContentLoaded', enhanceAccessibility);"
type textarea "x"
type textarea "} }); } // Initialize accessibility features when DOM is ready document.addEven…"
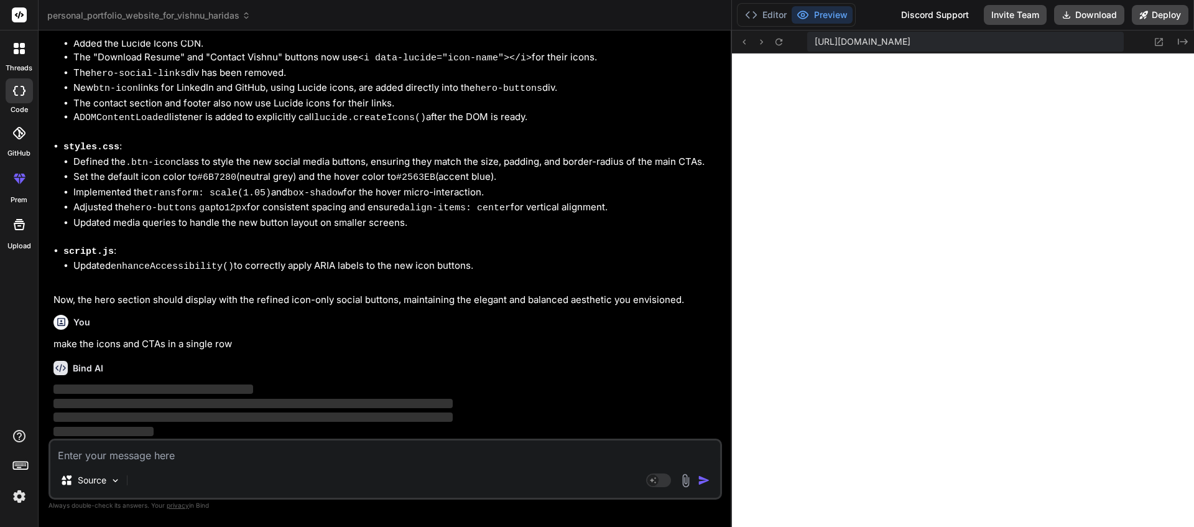
type textarea "x"
type textarea "} // Initialize accessibility features when DOM is ready document.addEventListe…"
type textarea "x"
type textarea "lucide || 'Action button'); } }); } // Initialize accessibility features when D…"
type textarea "x"
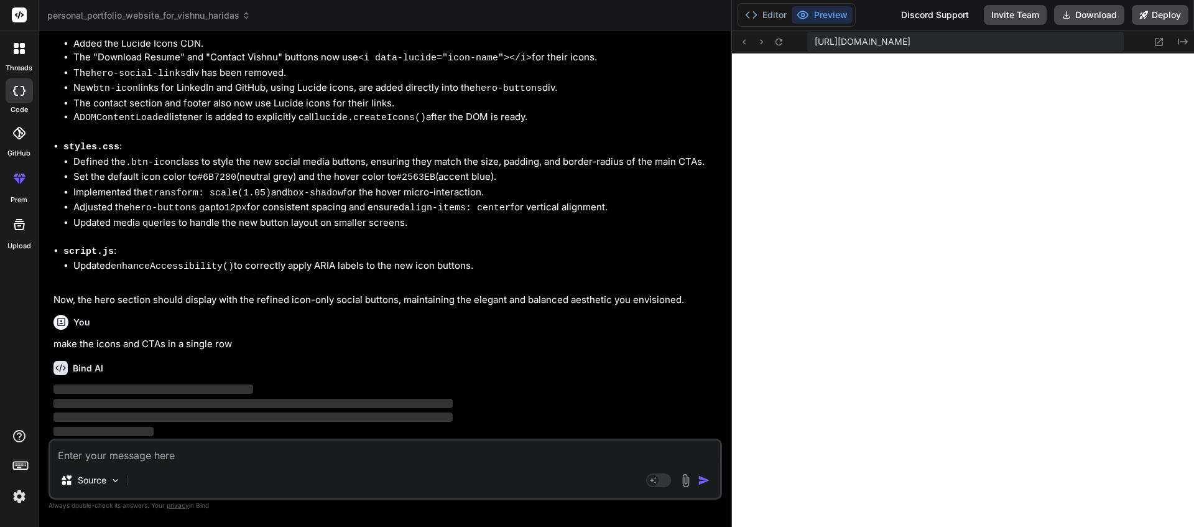
type textarea "// Initialize accessibility features when DOM is ready document.addEventListene…"
type textarea "x"
type textarea "'Action button'); } }); } // Initialize accessibility features when DOM is read…"
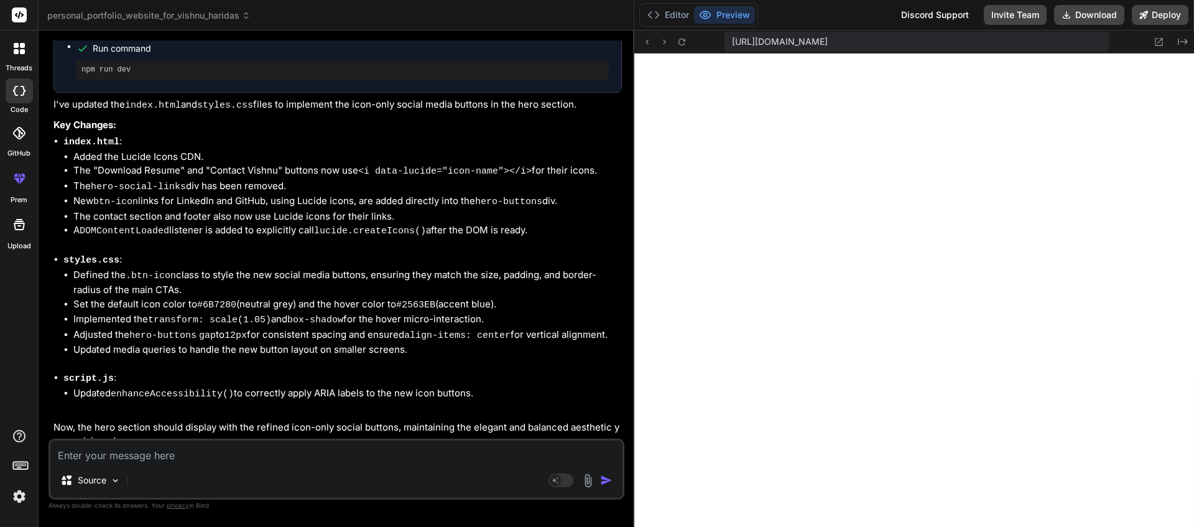
type textarea "x"
type textarea "} // Initialize accessibility features when DOM is ready document.addEventListe…"
type textarea "x"
type textarea "'Action button'); } }); } // Initialize accessibility features when DOM is read…"
type textarea "x"
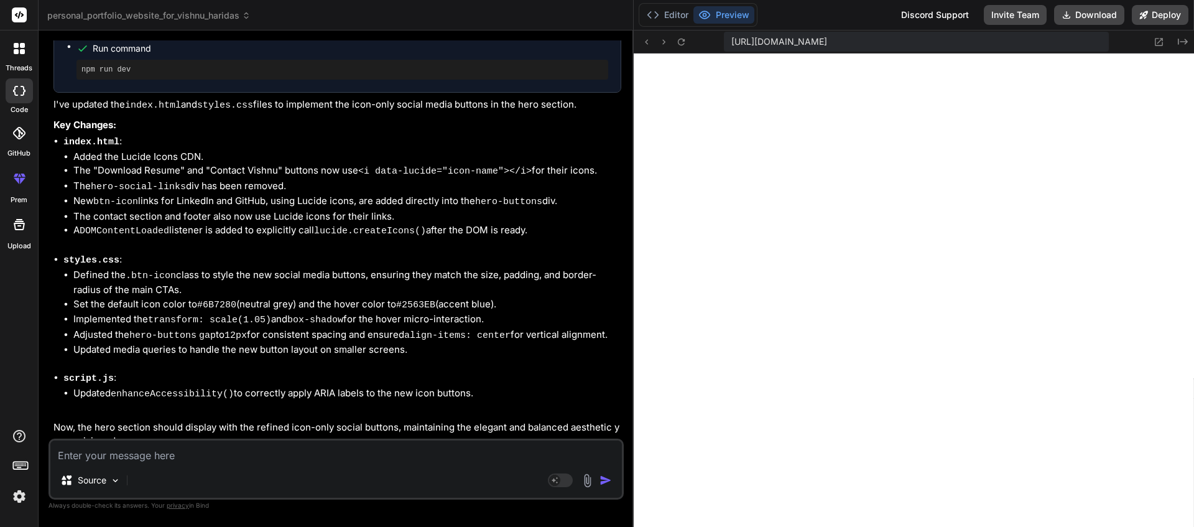
type textarea "// Initialize accessibility features when DOM is ready document.addEventListene…"
type textarea "x"
type textarea "lucide || 'Action button'); } }); } // Initialize accessibility features when D…"
type textarea "x"
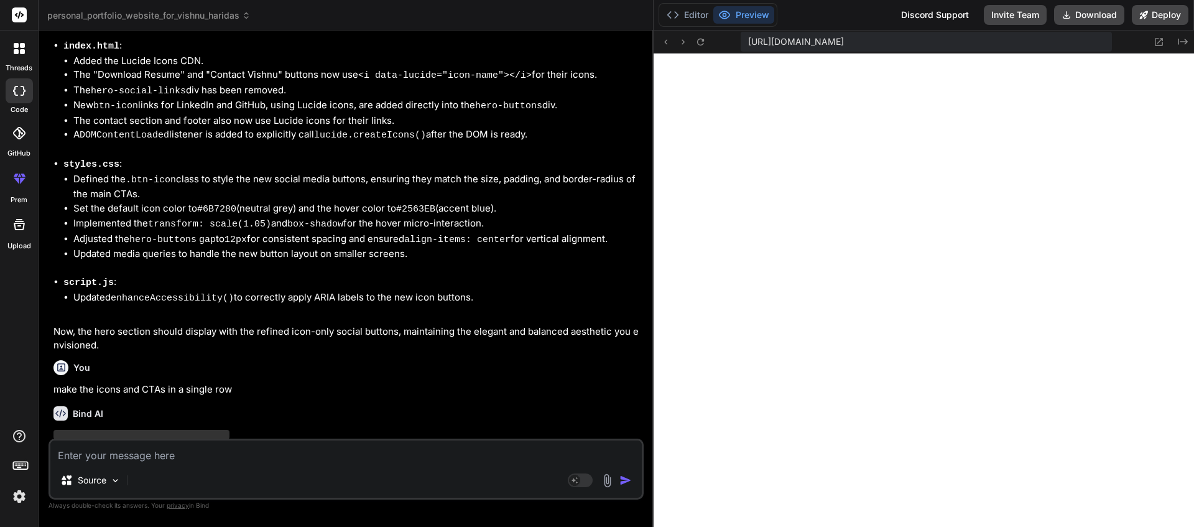
type textarea "} // Initialize accessibility features when DOM is ready document.addEventListe…"
type textarea "x"
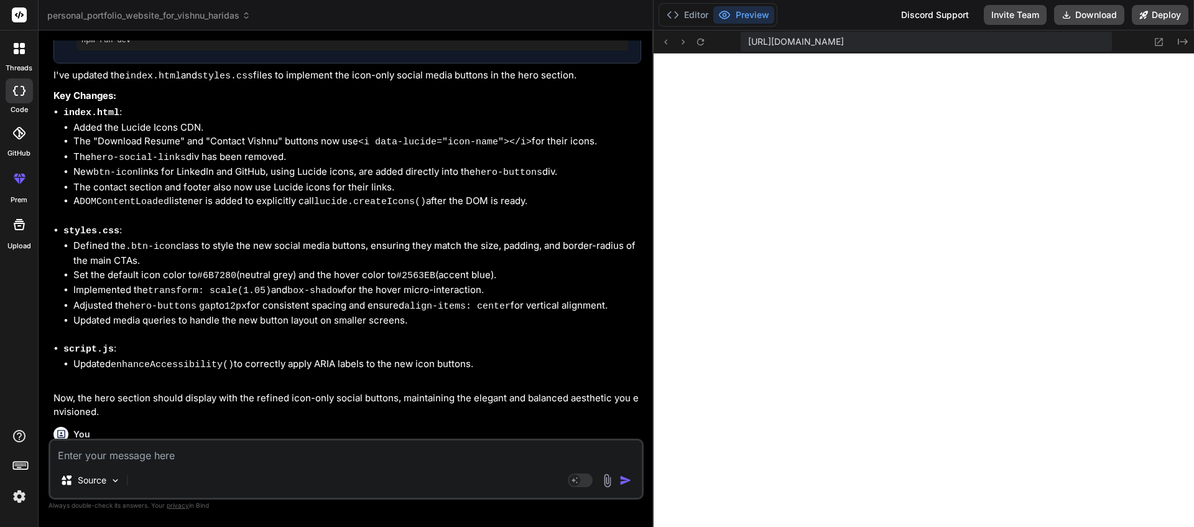
type textarea "} }); } // Initialize accessibility features when DOM is ready document.addEven…"
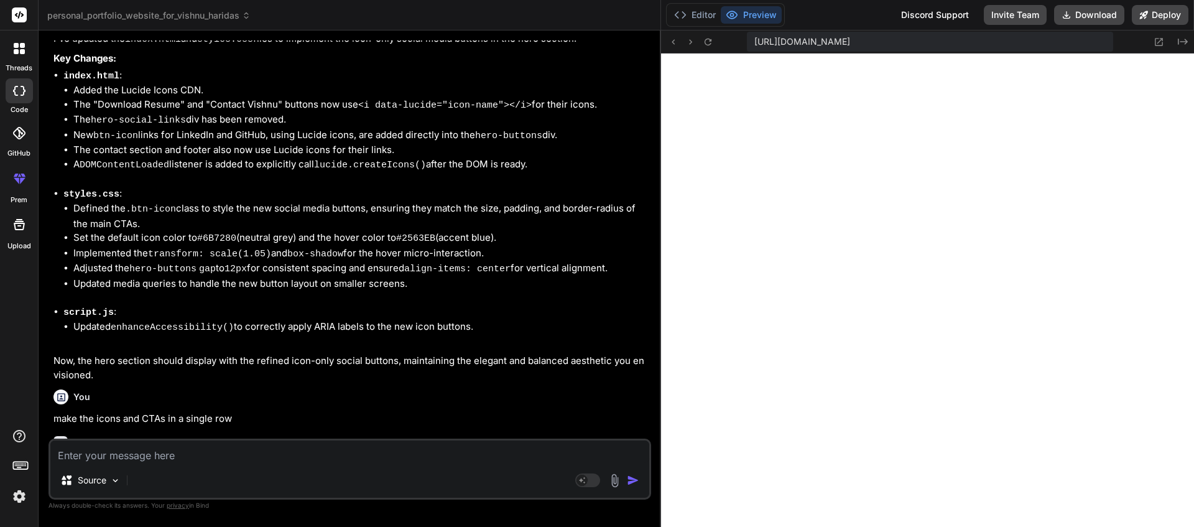
type textarea "x"
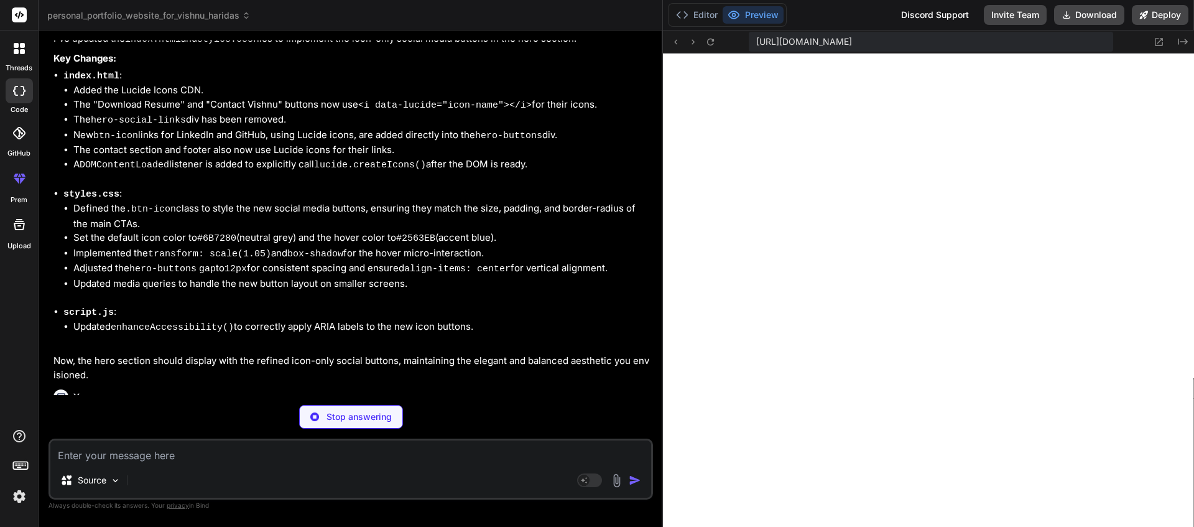
type textarea "document.addEventListener('DOMContentLoaded', enhanceAccessibility);"
type textarea "x"
type textarea "dataset.lucide || 'Action button'); } }); } // Initialize accessibility feature…"
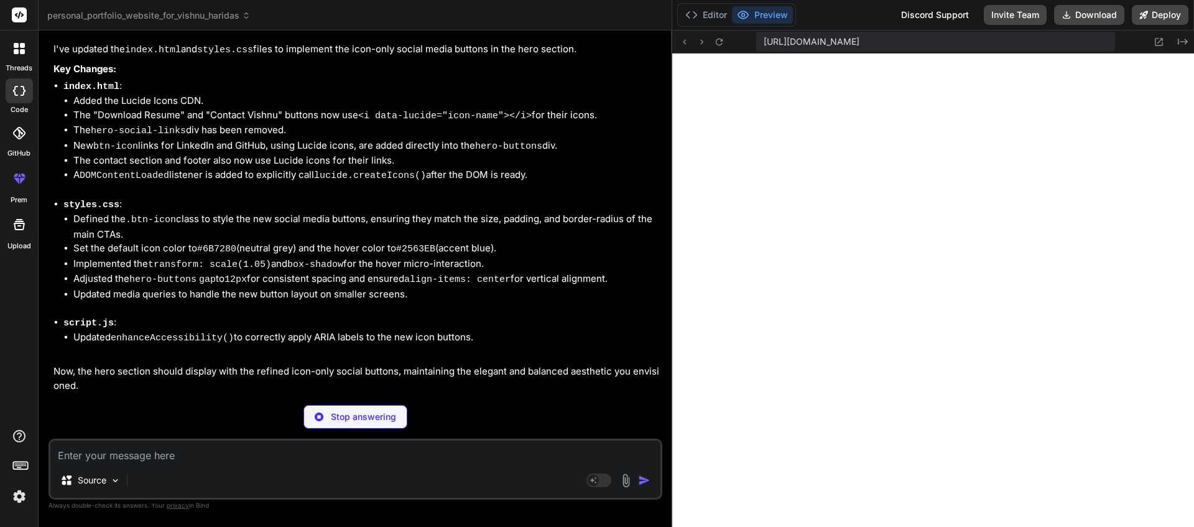
scroll to position [4836, 0]
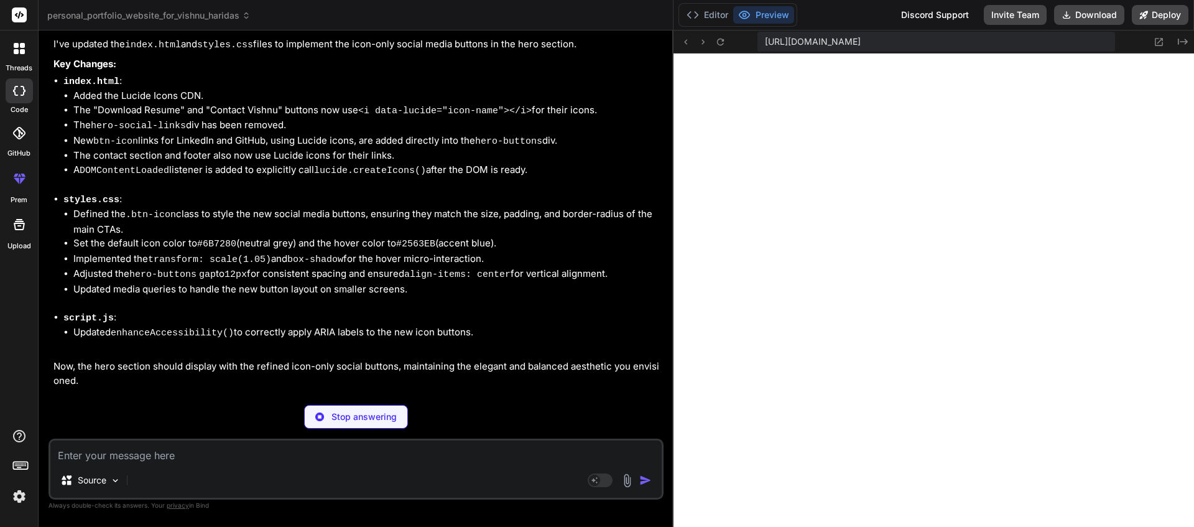
type textarea "x"
type textarea "// Initialize accessibility features when DOM is ready document.addEventListene…"
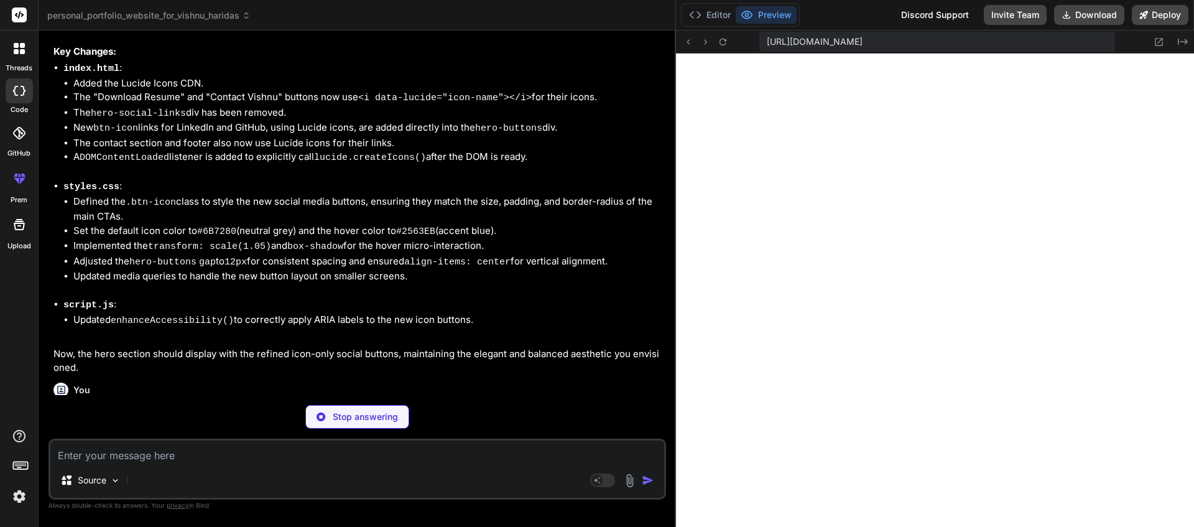
type textarea "x"
type textarea ""dependencies": { "http-server": "^14.1.1" } }"
type textarea "x"
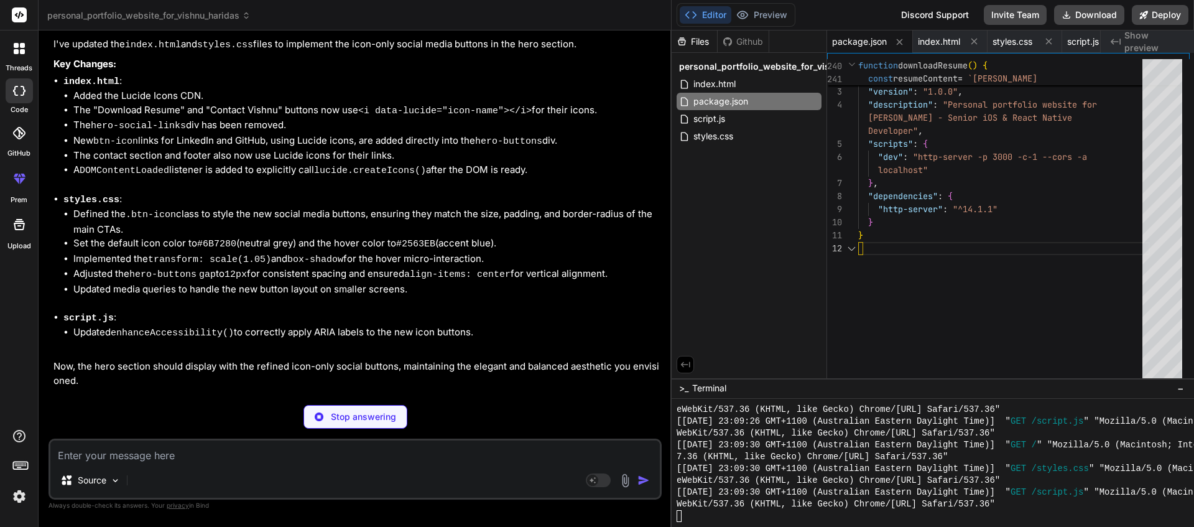
type textarea ""http-server": "^14.1.1" } }"
type textarea "x"
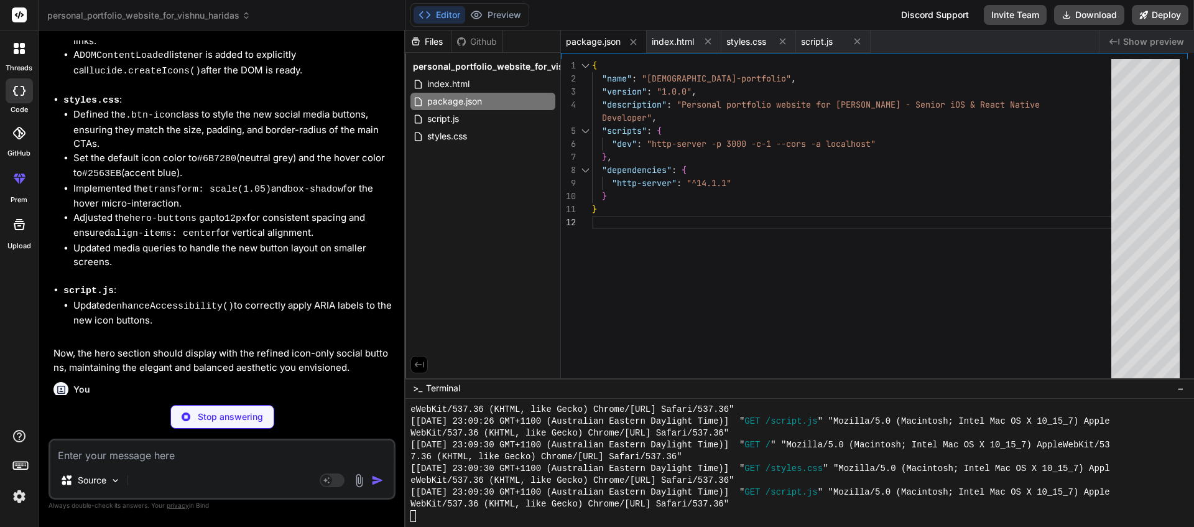
scroll to position [6618, 0]
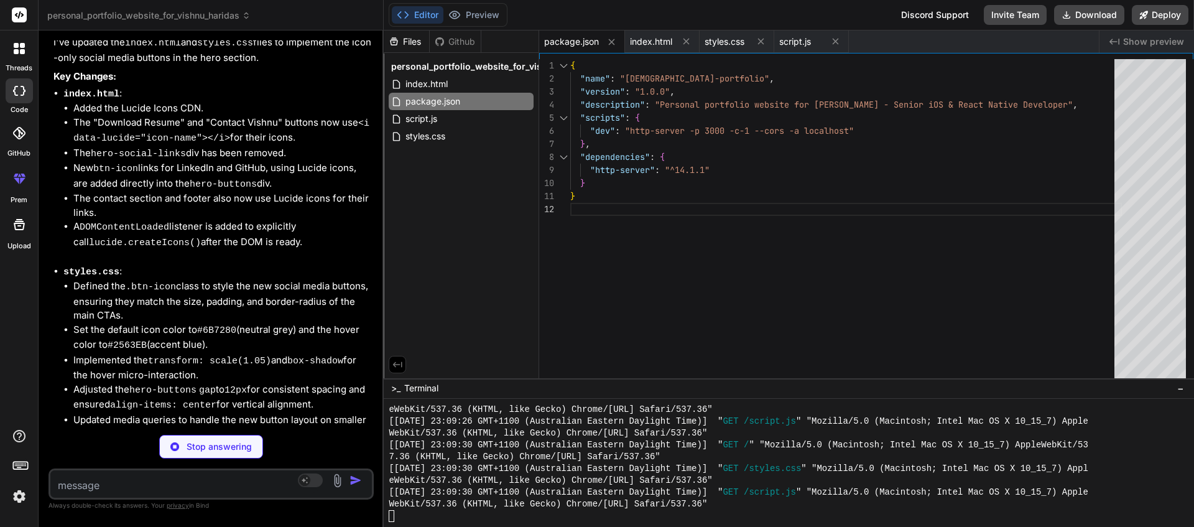
drag, startPoint x: 419, startPoint y: 316, endPoint x: 357, endPoint y: 337, distance: 65.5
click at [357, 337] on div "Bind AI Web Search Created with Pixso. Code Generator You rewrite the script.js…" at bounding box center [211, 278] width 345 height 496
click at [464, 17] on button "Preview" at bounding box center [473, 14] width 61 height 17
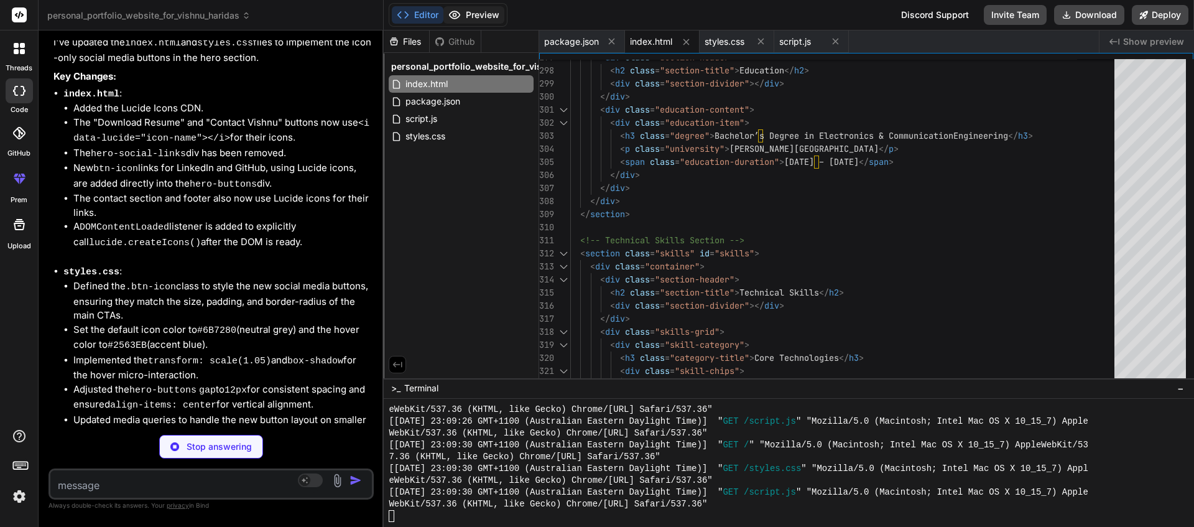
click at [482, 20] on button "Preview" at bounding box center [473, 14] width 61 height 17
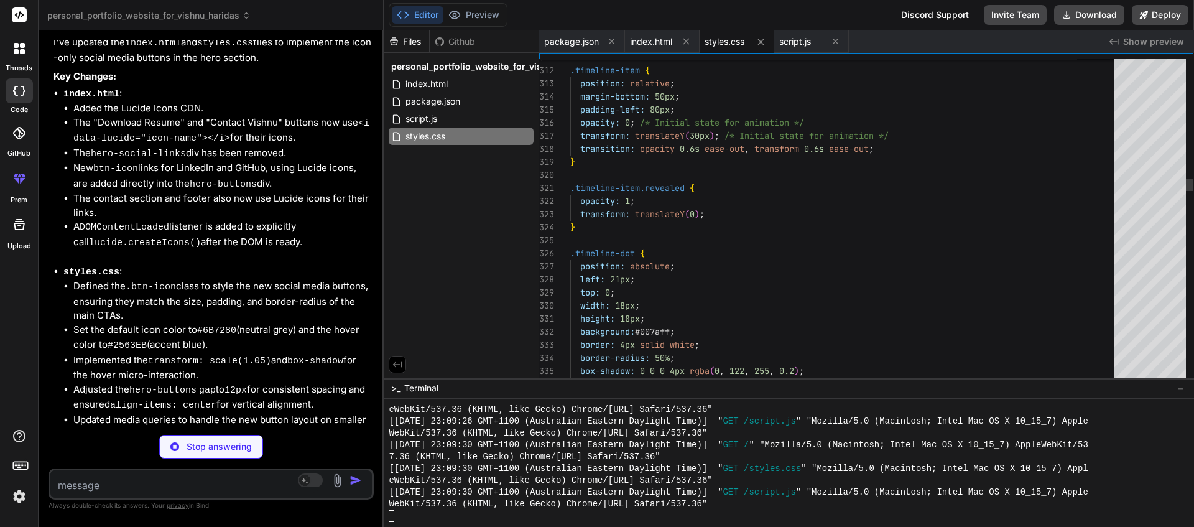
scroll to position [12, 0]
click at [480, 12] on button "Preview" at bounding box center [473, 14] width 61 height 17
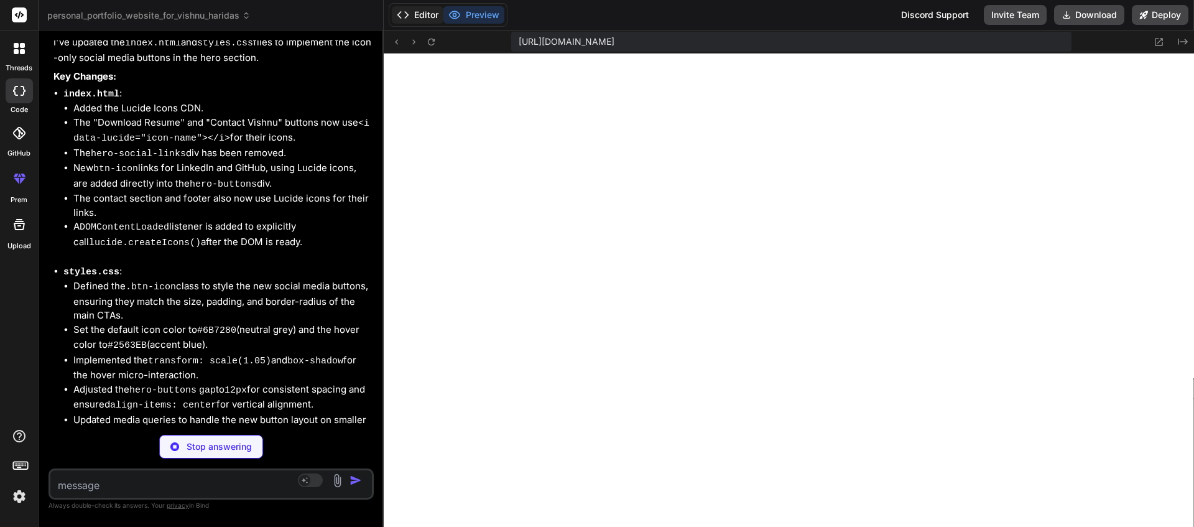
click at [418, 12] on button "Editor" at bounding box center [418, 14] width 52 height 17
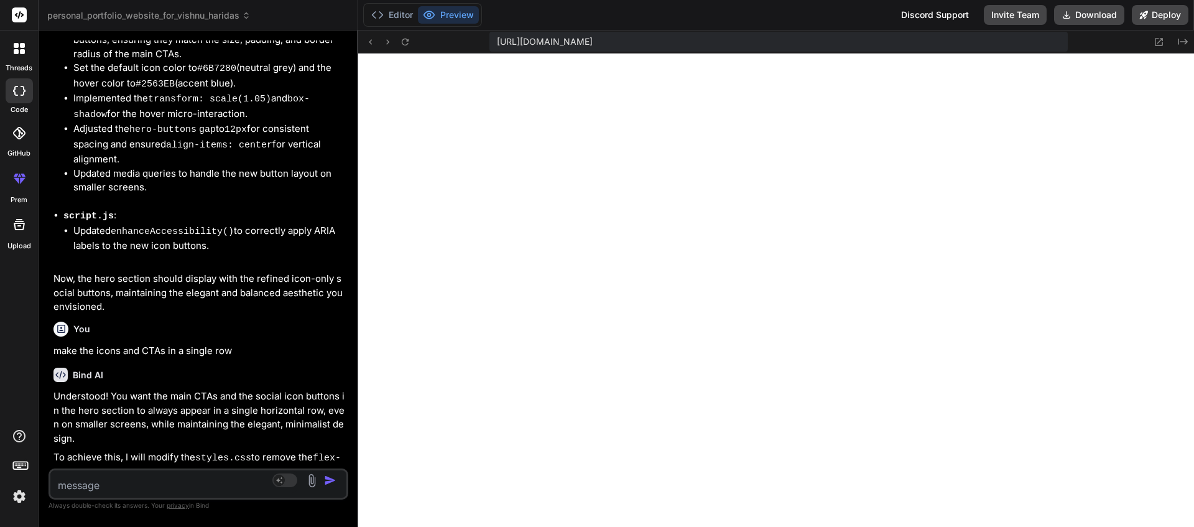
scroll to position [7263, 0]
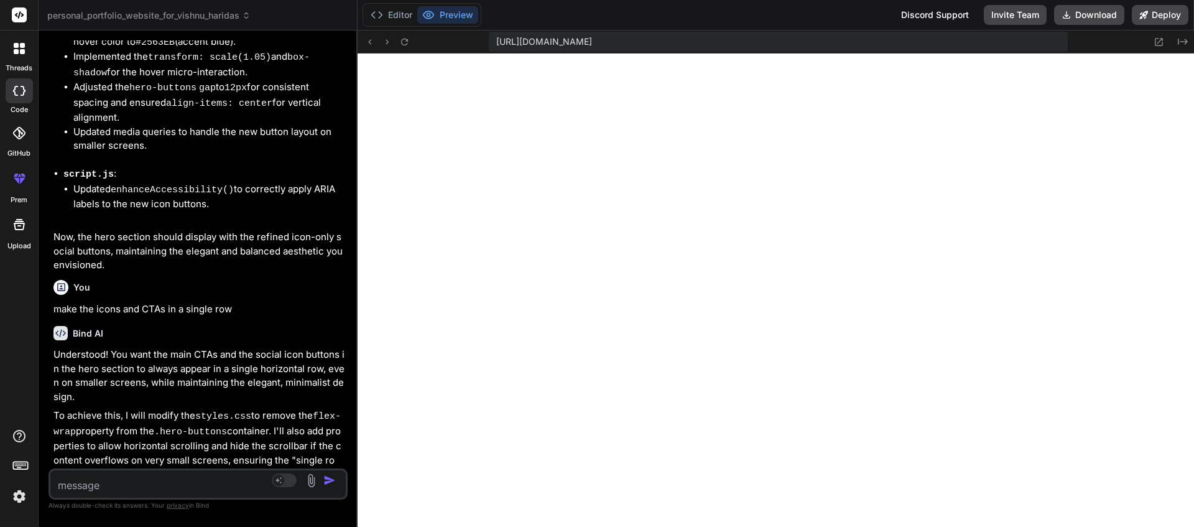
drag, startPoint x: 383, startPoint y: 273, endPoint x: 329, endPoint y: 295, distance: 57.7
click at [329, 295] on div "Bind AI Web Search Created with Pixso. Code Generator You rewrite the script.js…" at bounding box center [198, 278] width 319 height 496
click at [394, 13] on button "Editor" at bounding box center [392, 14] width 52 height 17
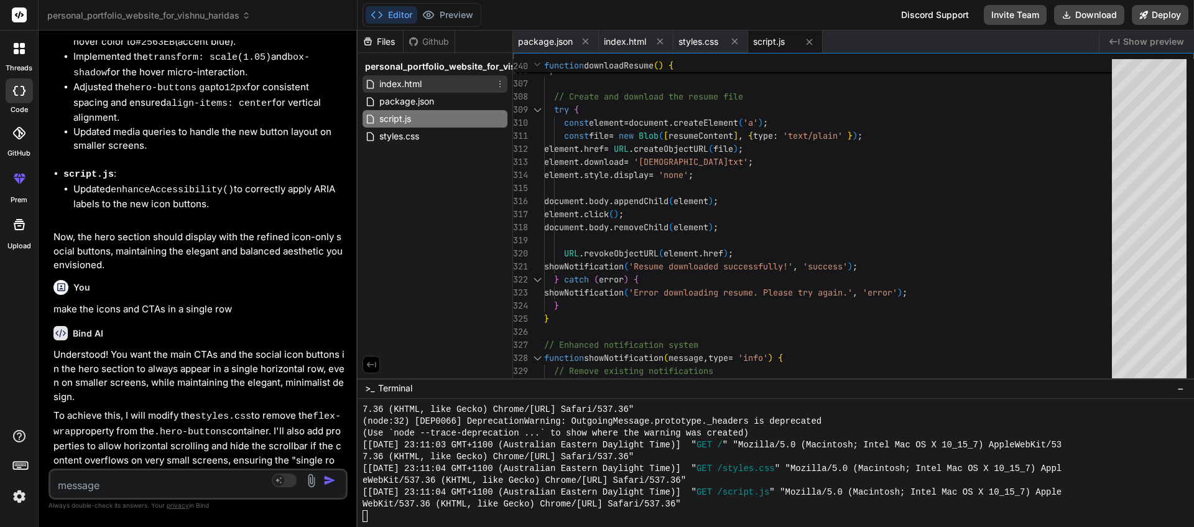
click at [424, 89] on div "index.html" at bounding box center [434, 83] width 145 height 17
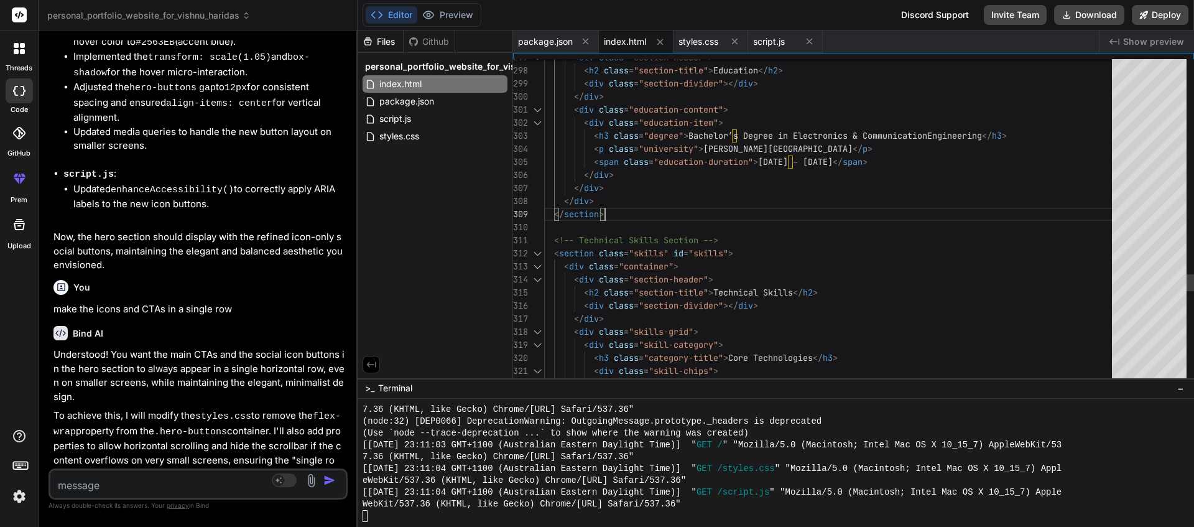
scroll to position [26, 0]
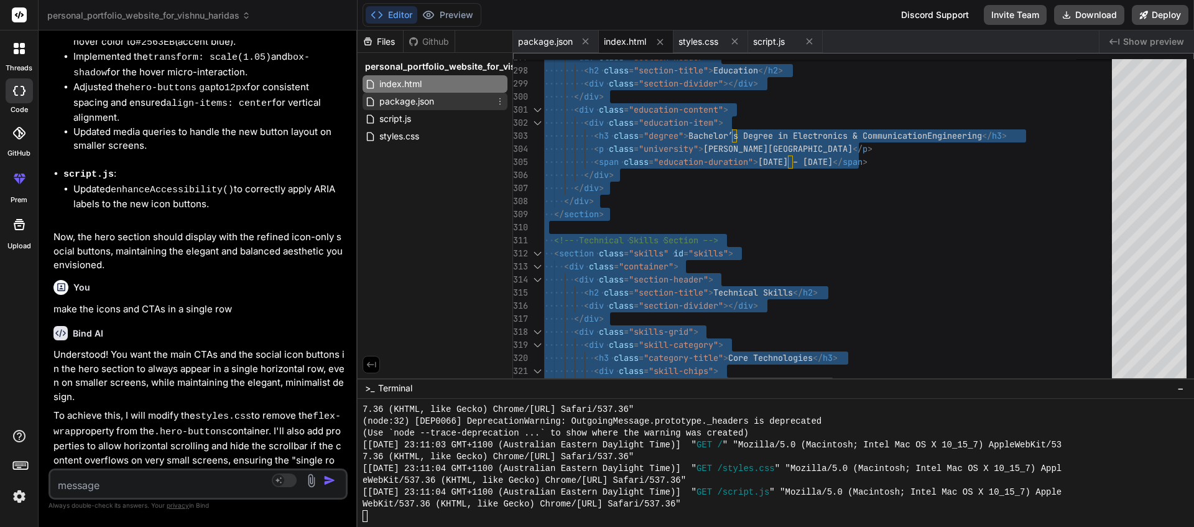
click at [425, 105] on span "package.json" at bounding box center [406, 101] width 57 height 15
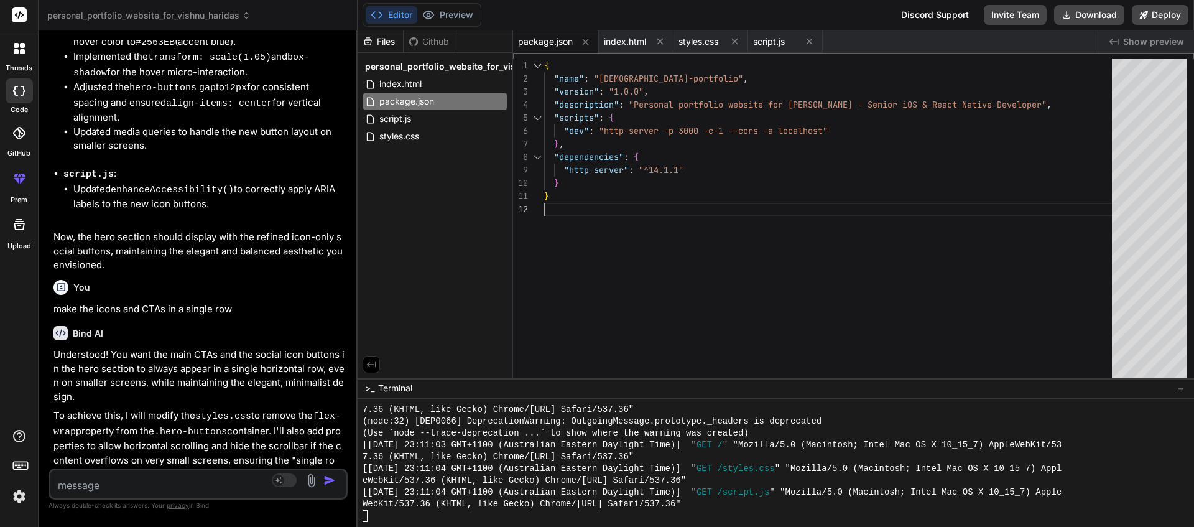
scroll to position [13, 0]
click at [790, 239] on div "{ "name" : "vishnu-portfolio" , "version" : "1.0.0" , "description" : "Personal…" at bounding box center [831, 221] width 575 height 325
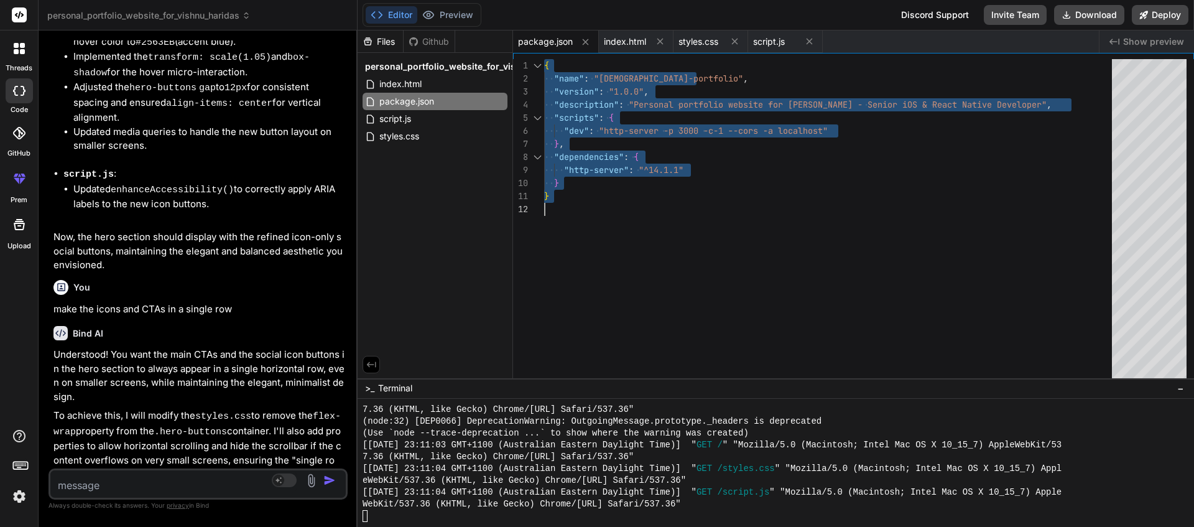
scroll to position [0, 0]
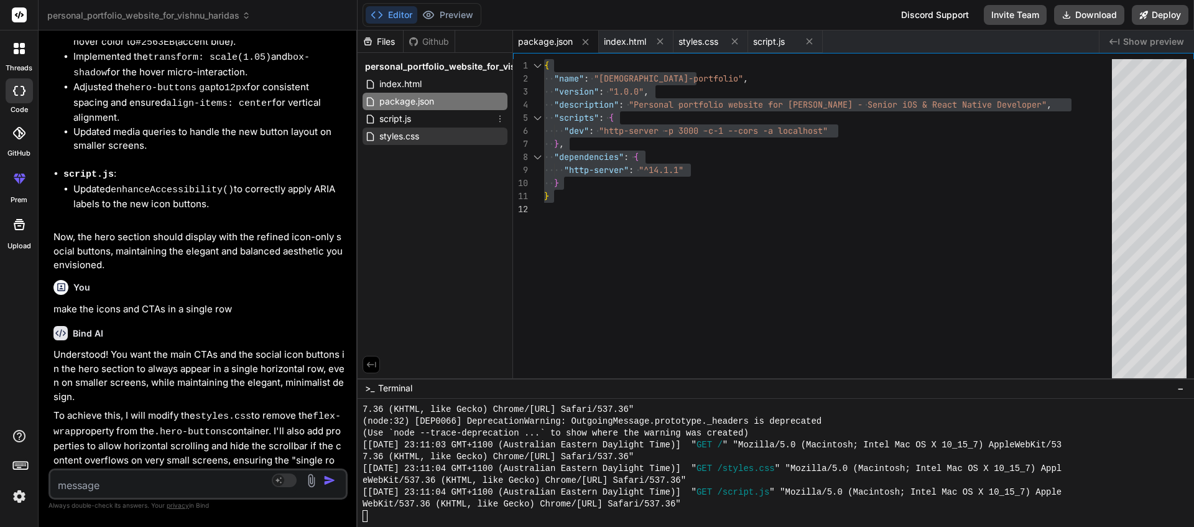
drag, startPoint x: 403, startPoint y: 119, endPoint x: 417, endPoint y: 129, distance: 17.3
click at [403, 119] on span "script.js" at bounding box center [395, 118] width 34 height 15
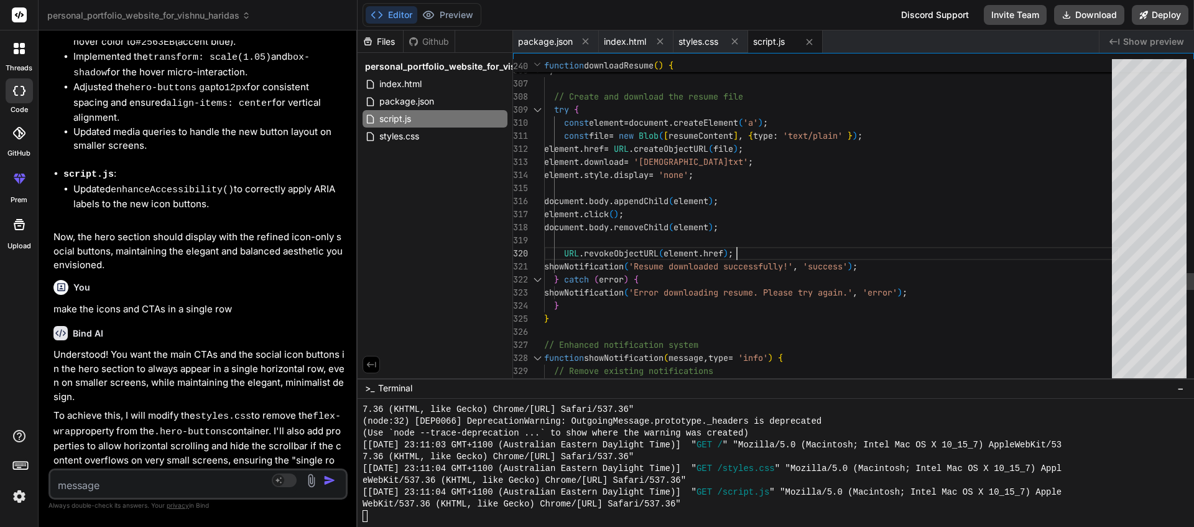
scroll to position [65, 0]
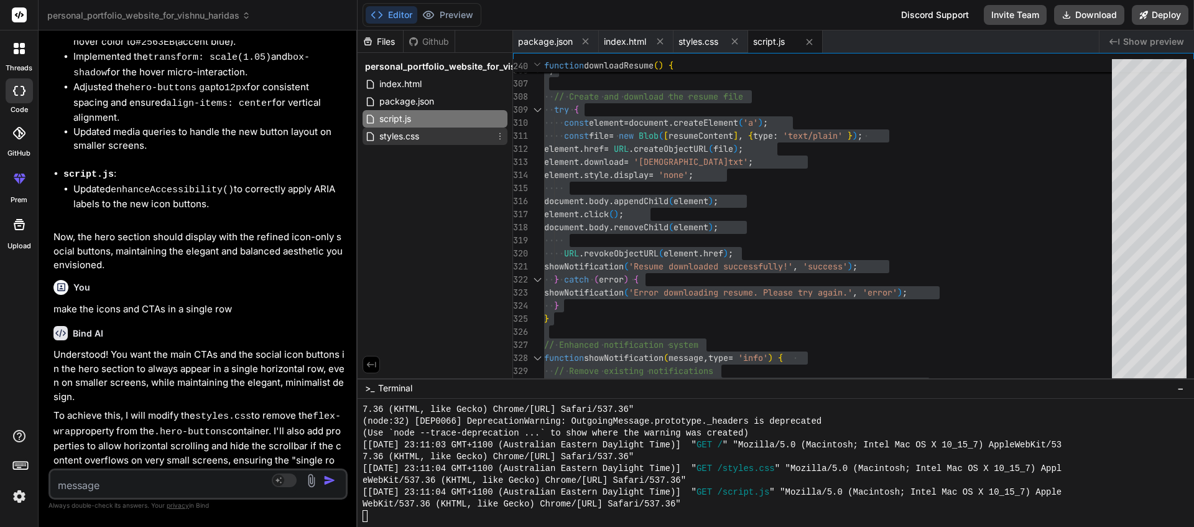
click at [433, 139] on div "styles.css" at bounding box center [434, 135] width 145 height 17
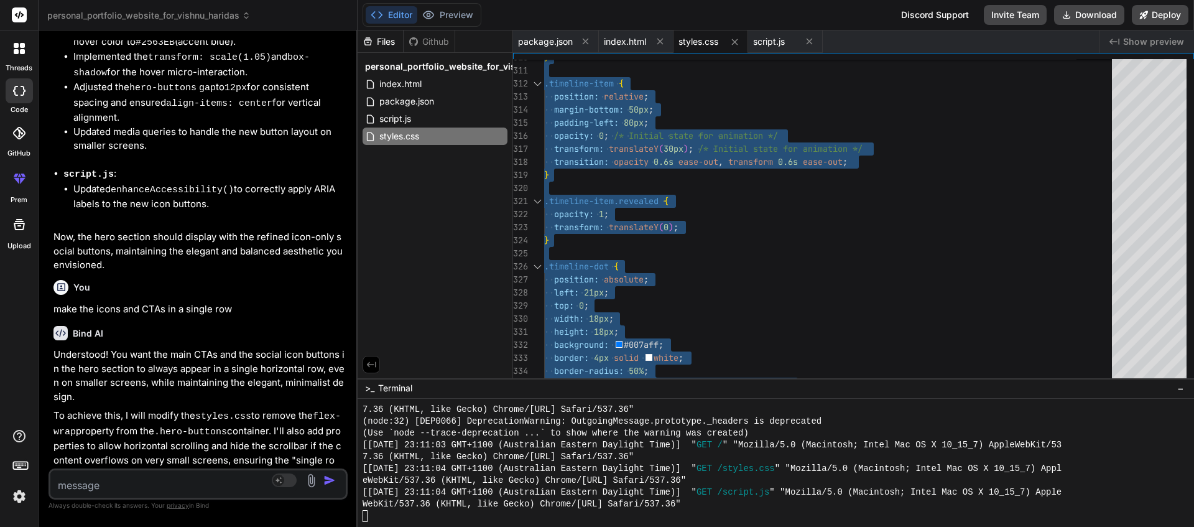
click at [134, 482] on textarea at bounding box center [173, 481] width 246 height 22
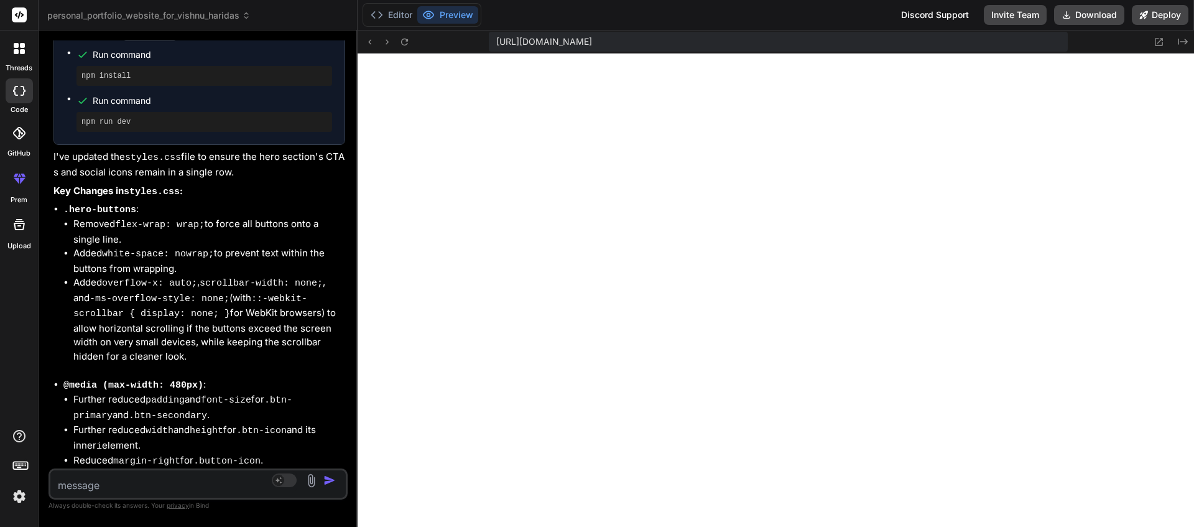
scroll to position [25, 0]
click at [406, 43] on icon at bounding box center [404, 42] width 11 height 11
click at [406, 42] on icon at bounding box center [404, 42] width 11 height 11
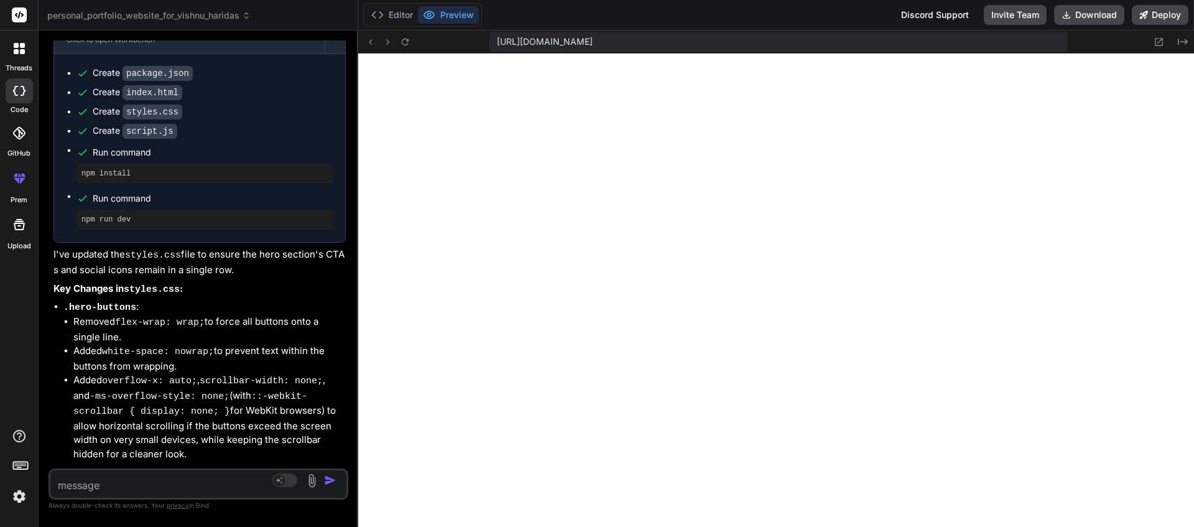
scroll to position [7881, 0]
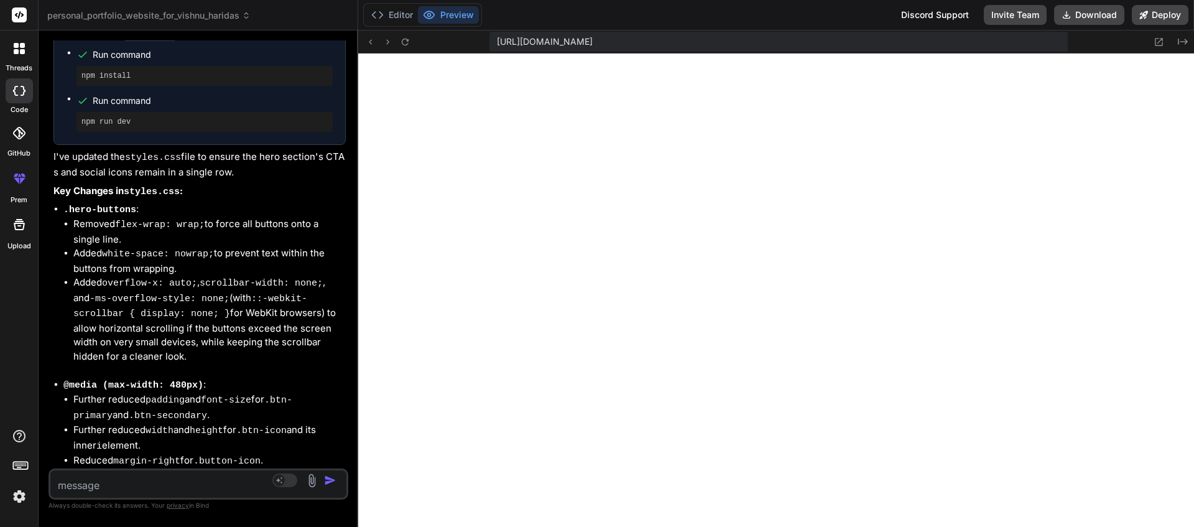
drag, startPoint x: 357, startPoint y: 142, endPoint x: 329, endPoint y: 155, distance: 30.3
click at [329, 155] on div "Bind AI Web Search Created with Pixso. Code Generator You rewrite the script.js…" at bounding box center [199, 278] width 320 height 496
click at [1156, 45] on icon at bounding box center [1159, 42] width 8 height 8
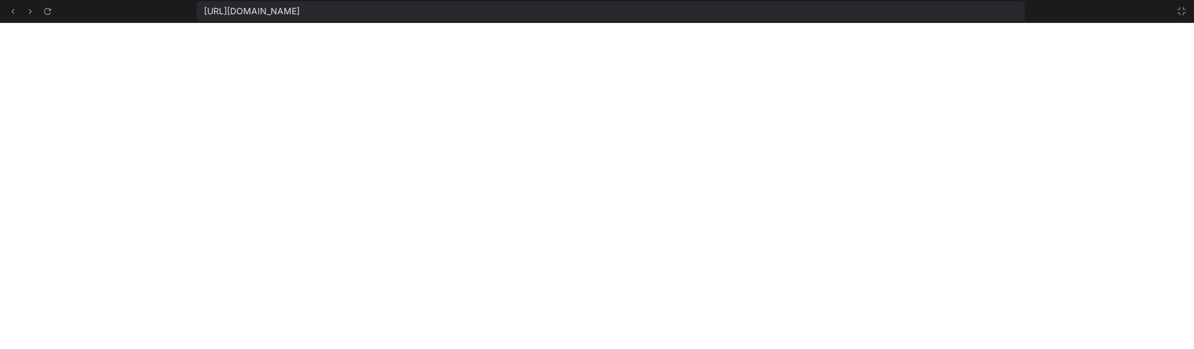
scroll to position [3874, 0]
click at [1181, 11] on icon at bounding box center [1181, 11] width 10 height 10
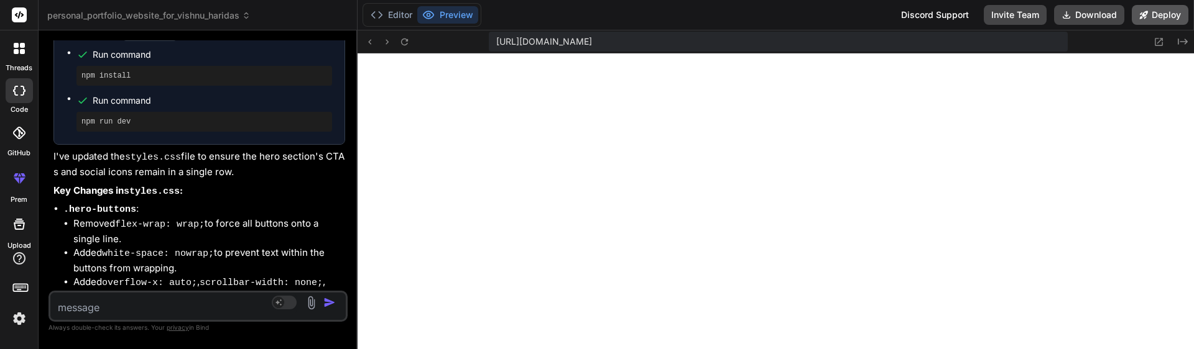
scroll to position [4063, 0]
click at [200, 305] on textarea at bounding box center [173, 304] width 246 height 22
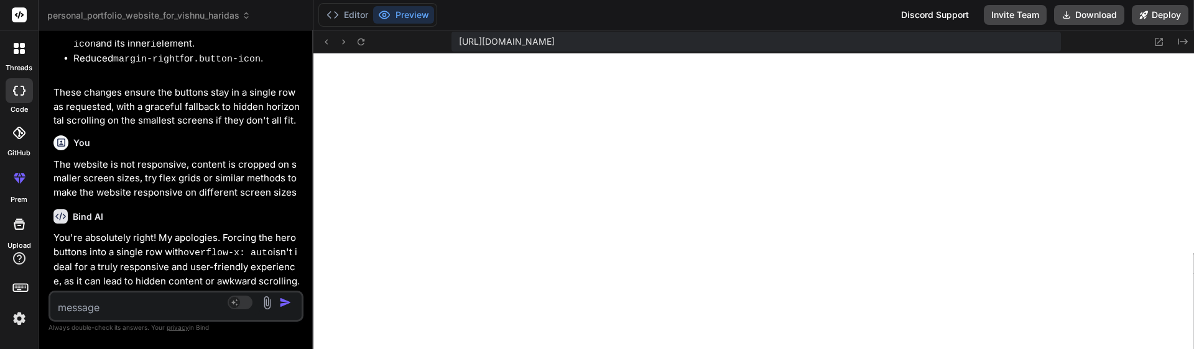
scroll to position [10203, 0]
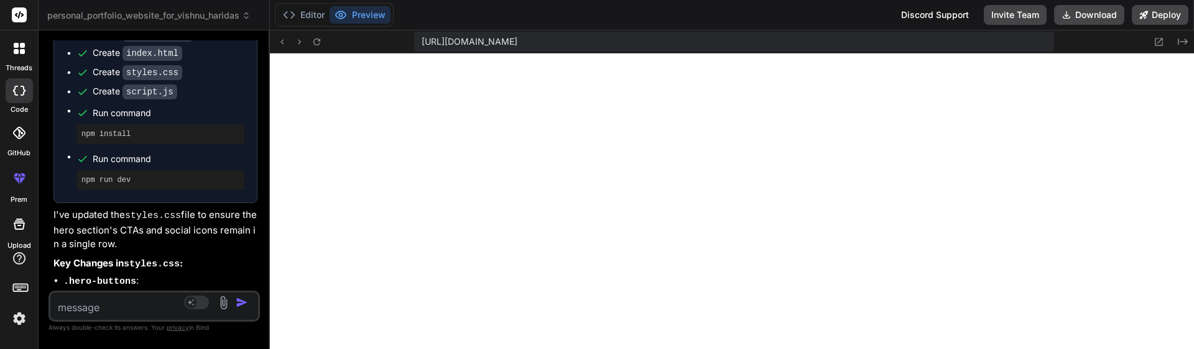
drag, startPoint x: 364, startPoint y: 220, endPoint x: 29, endPoint y: 199, distance: 335.7
click at [29, 199] on div "threads code GitHub prem Upload personal_portfolio_website_for_vishnu_haridas C…" at bounding box center [597, 174] width 1194 height 349
click at [1159, 45] on icon at bounding box center [1159, 42] width 8 height 8
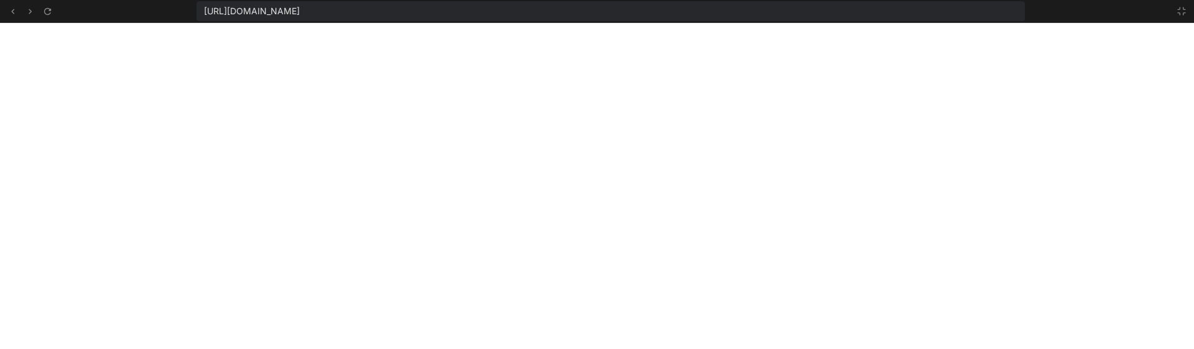
scroll to position [4134, 0]
click at [1179, 11] on icon at bounding box center [1181, 11] width 10 height 10
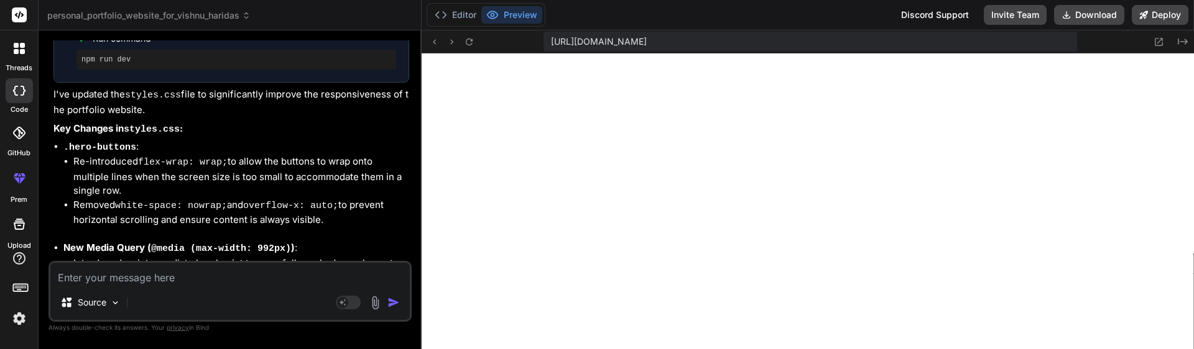
scroll to position [8093, 0]
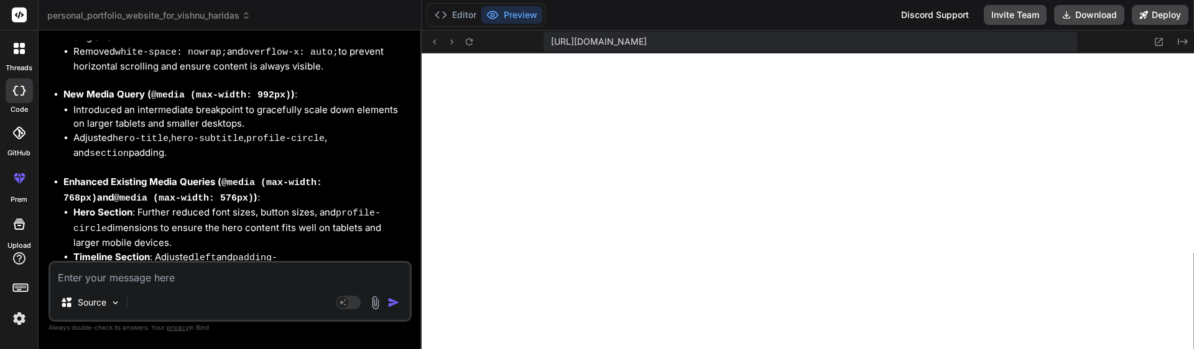
drag, startPoint x: 269, startPoint y: 247, endPoint x: 395, endPoint y: 260, distance: 127.6
click at [395, 260] on div "Bind AI Web Search Created with Pixso. Code Generator You rewrite the script.js…" at bounding box center [230, 189] width 383 height 319
click at [1158, 43] on icon at bounding box center [1158, 42] width 11 height 11
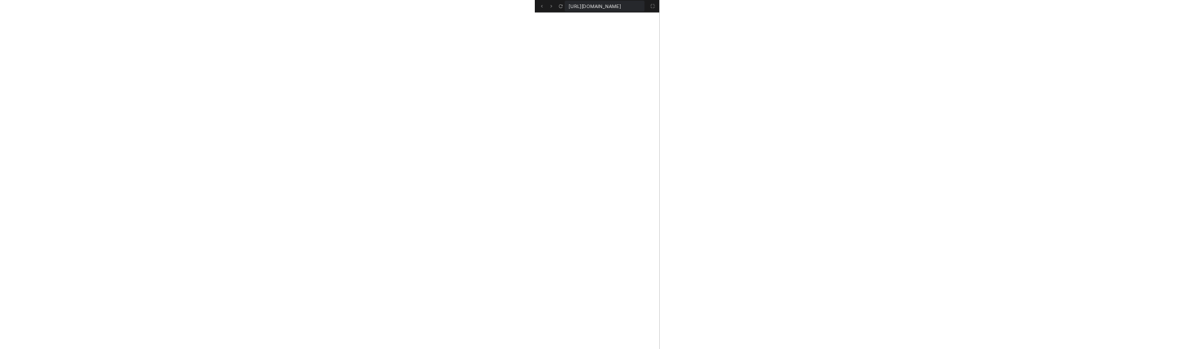
scroll to position [4193, 0]
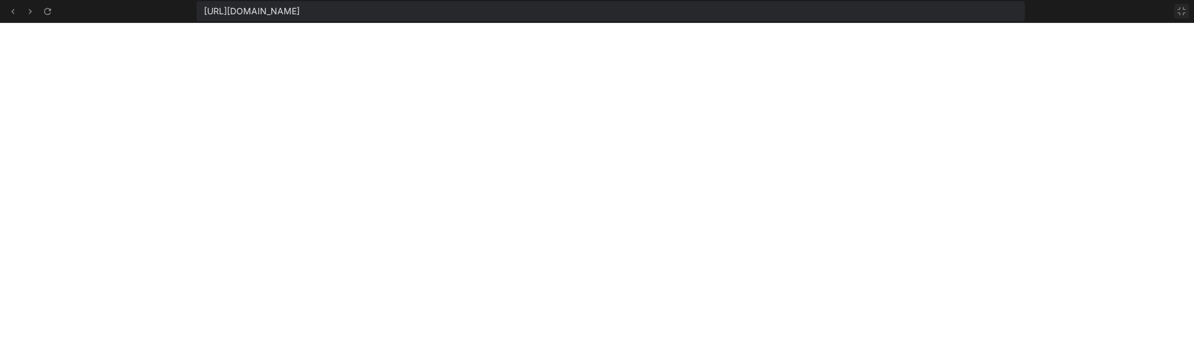
click at [1179, 12] on icon at bounding box center [1181, 11] width 10 height 10
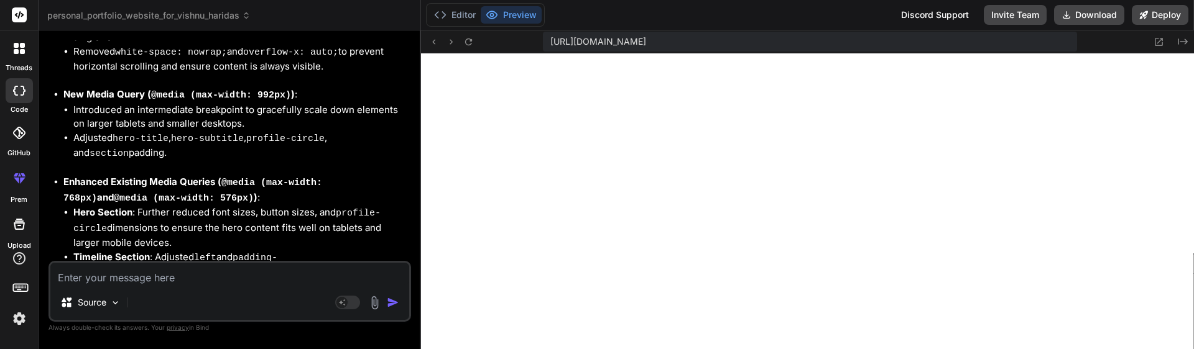
scroll to position [4347, 0]
click at [453, 7] on button "Editor" at bounding box center [455, 14] width 52 height 17
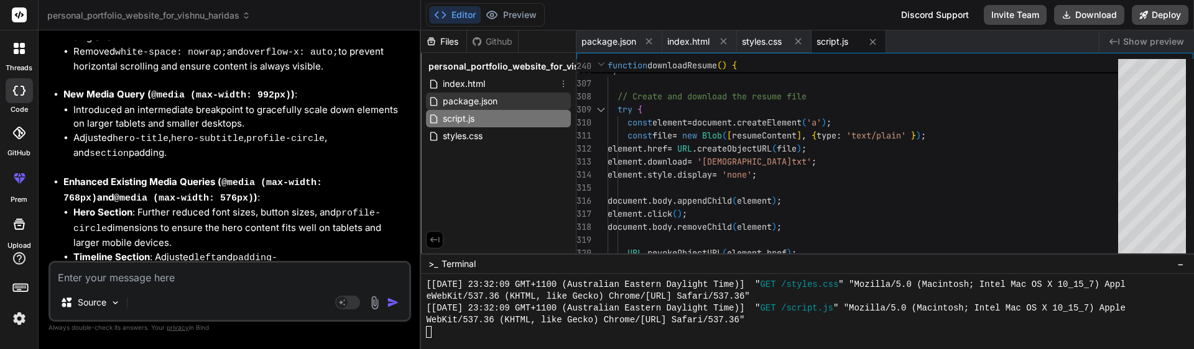
drag, startPoint x: 497, startPoint y: 84, endPoint x: 523, endPoint y: 96, distance: 28.9
click at [497, 84] on div "index.html" at bounding box center [498, 83] width 145 height 17
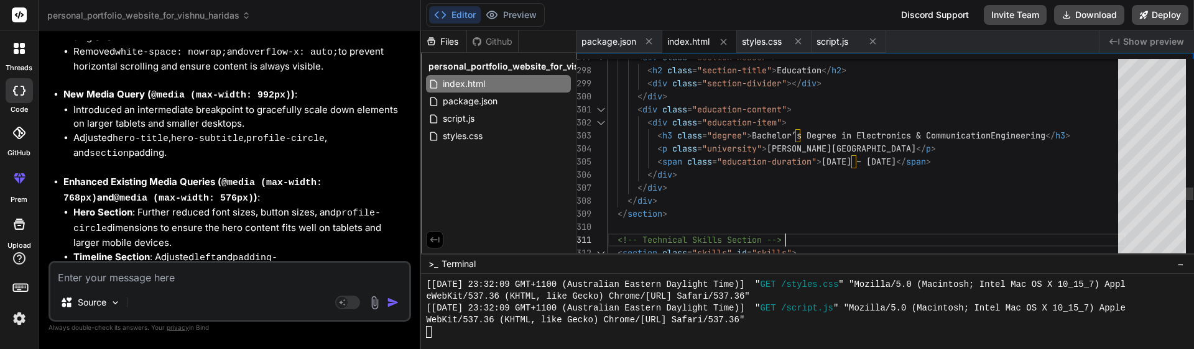
scroll to position [91, 0]
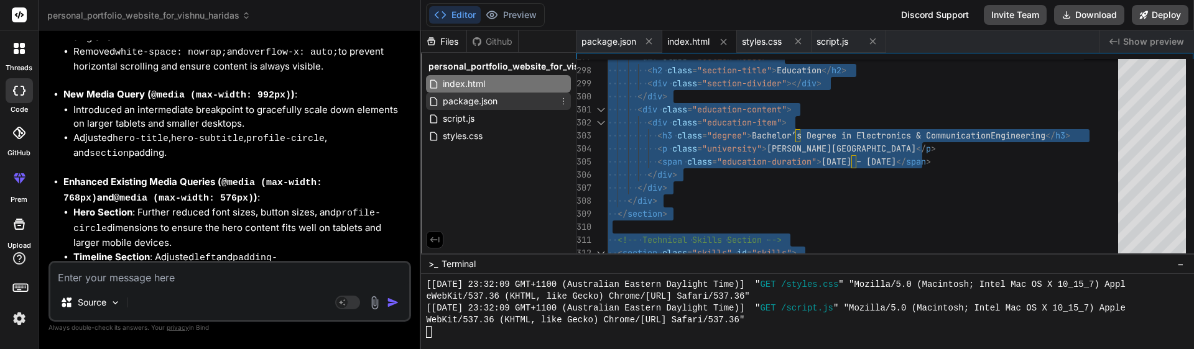
click at [479, 101] on span "package.json" at bounding box center [469, 101] width 57 height 15
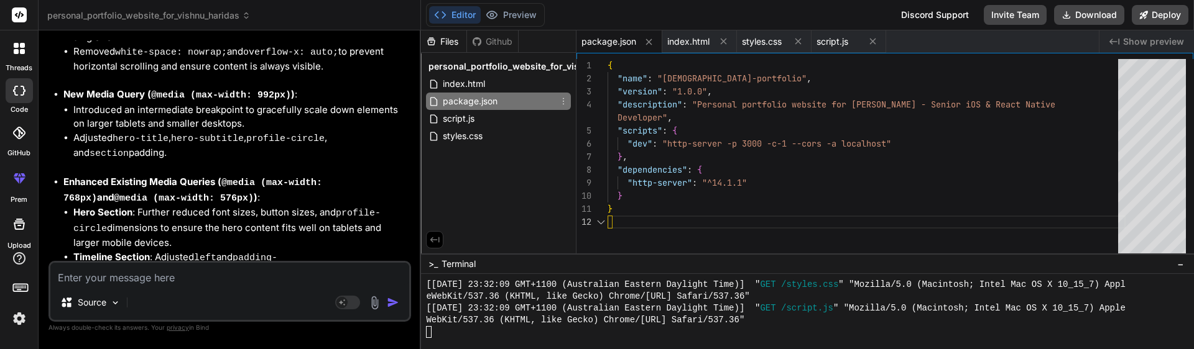
scroll to position [26, 0]
click at [671, 210] on div "{ "name" : "vishnu-portfolio" , "version" : "1.0.0" , "description" : "Personal…" at bounding box center [866, 159] width 518 height 201
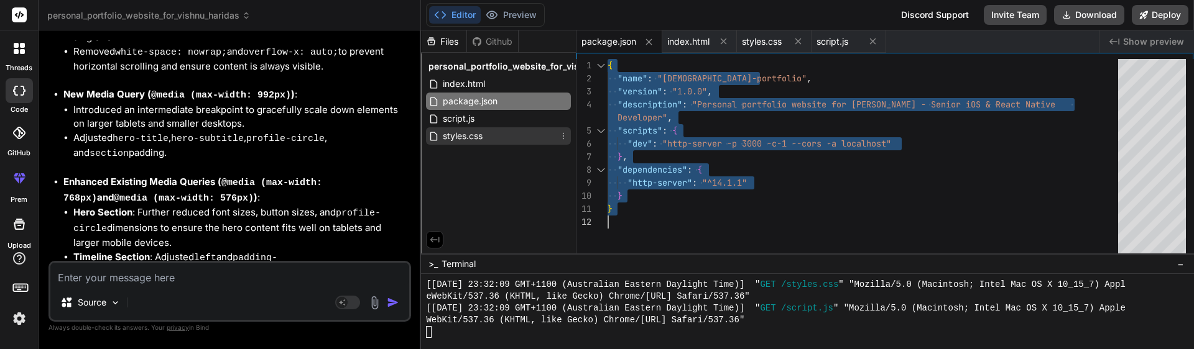
click at [465, 143] on span "styles.css" at bounding box center [462, 136] width 42 height 15
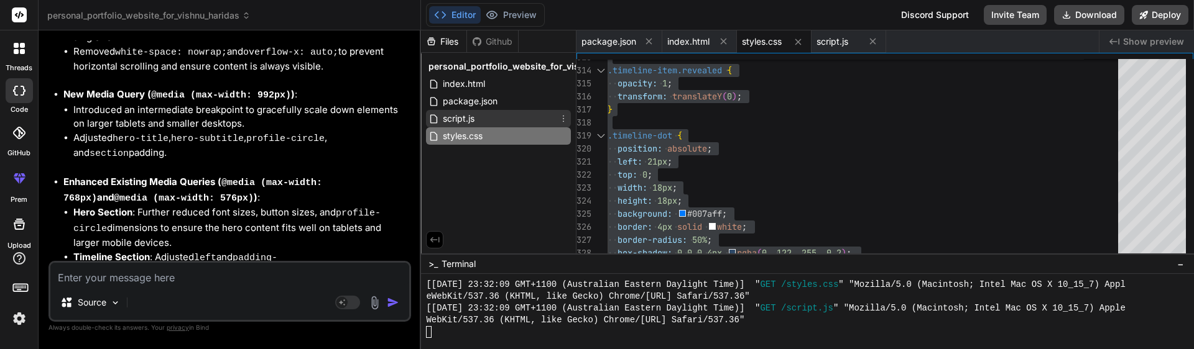
click at [485, 120] on div "script.js" at bounding box center [498, 118] width 145 height 17
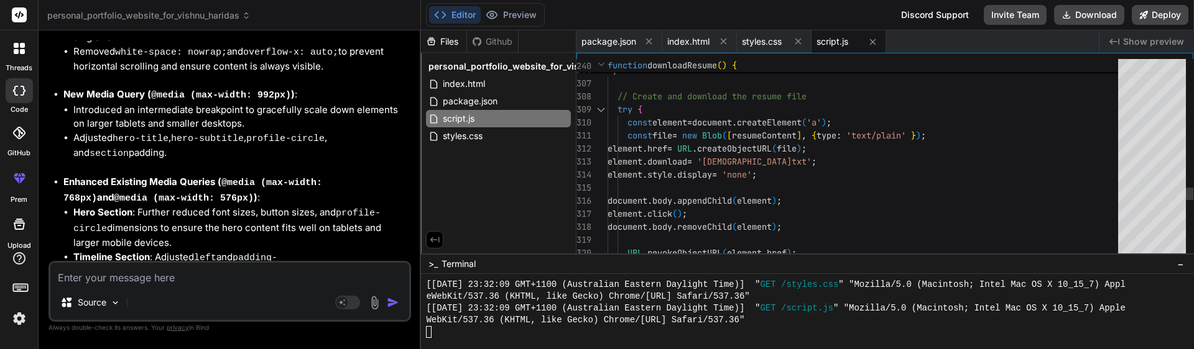
scroll to position [52, 0]
